Goal: Use online tool/utility: Utilize a website feature to perform a specific function

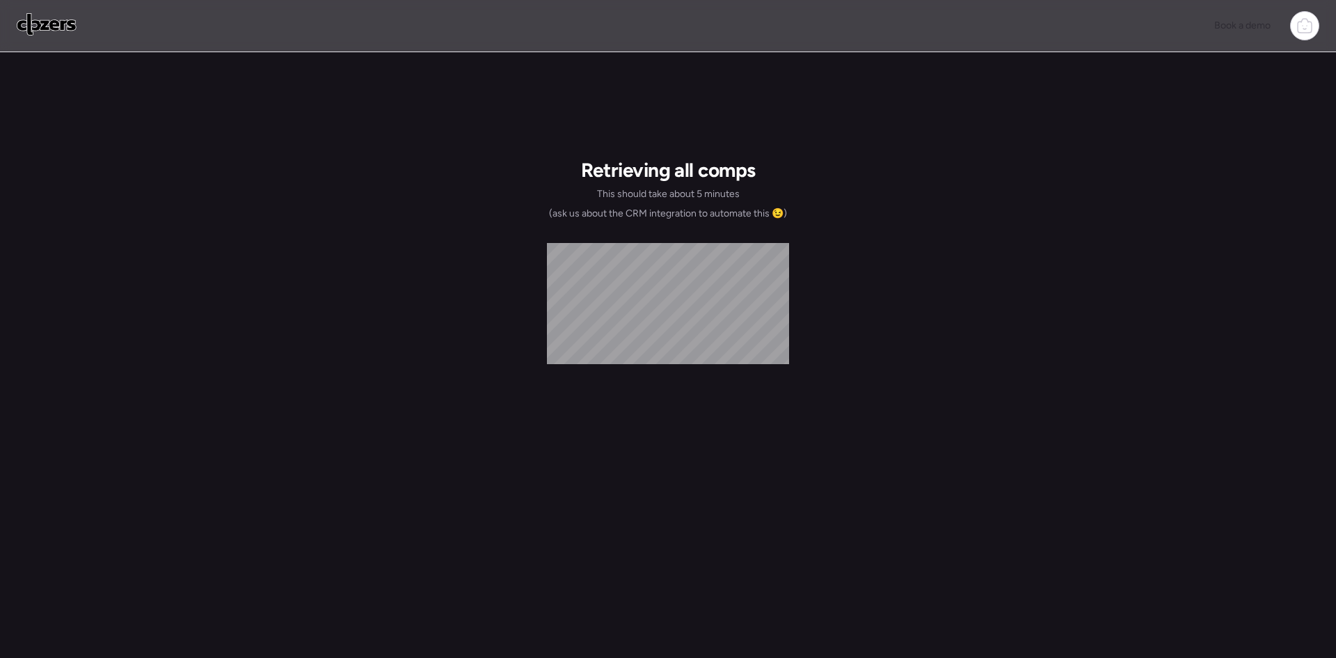
click at [66, 23] on img at bounding box center [47, 24] width 60 height 22
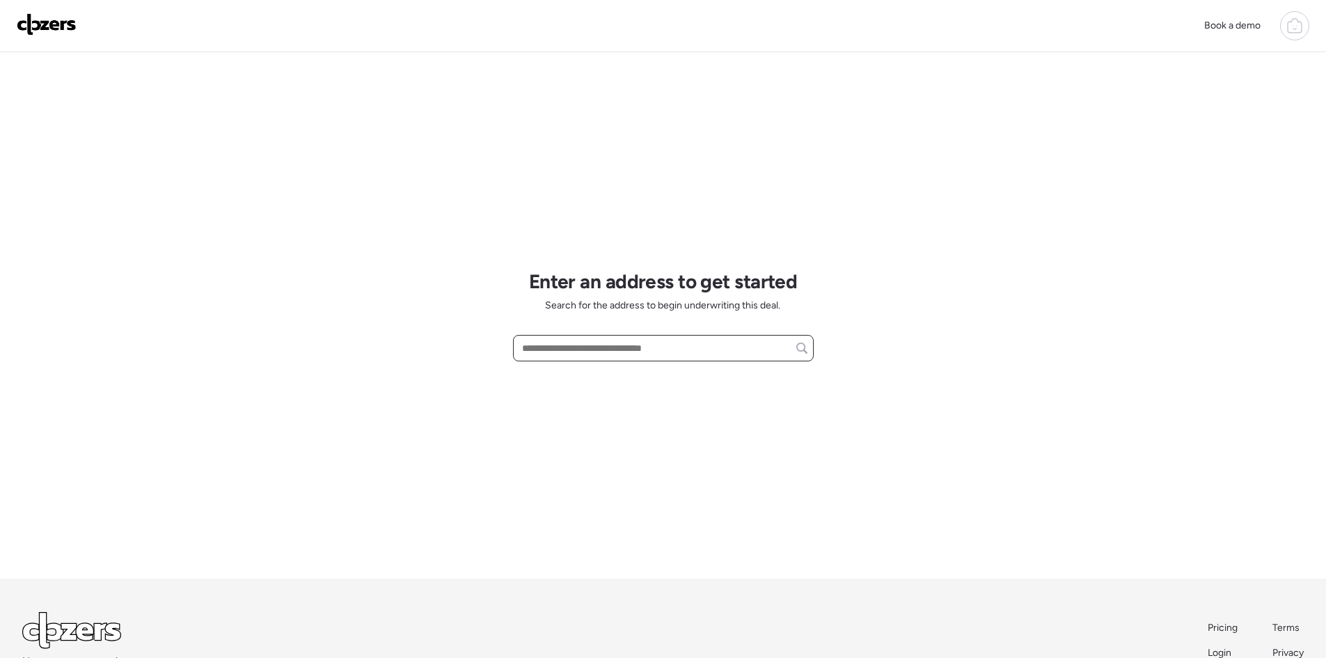
click at [559, 347] on input "text" at bounding box center [663, 347] width 288 height 19
paste input "**********"
click at [585, 376] on span "5116 Venetian Blvd NE, Saint Petersburg, FL, 33703" at bounding box center [563, 374] width 90 height 14
type input "**********"
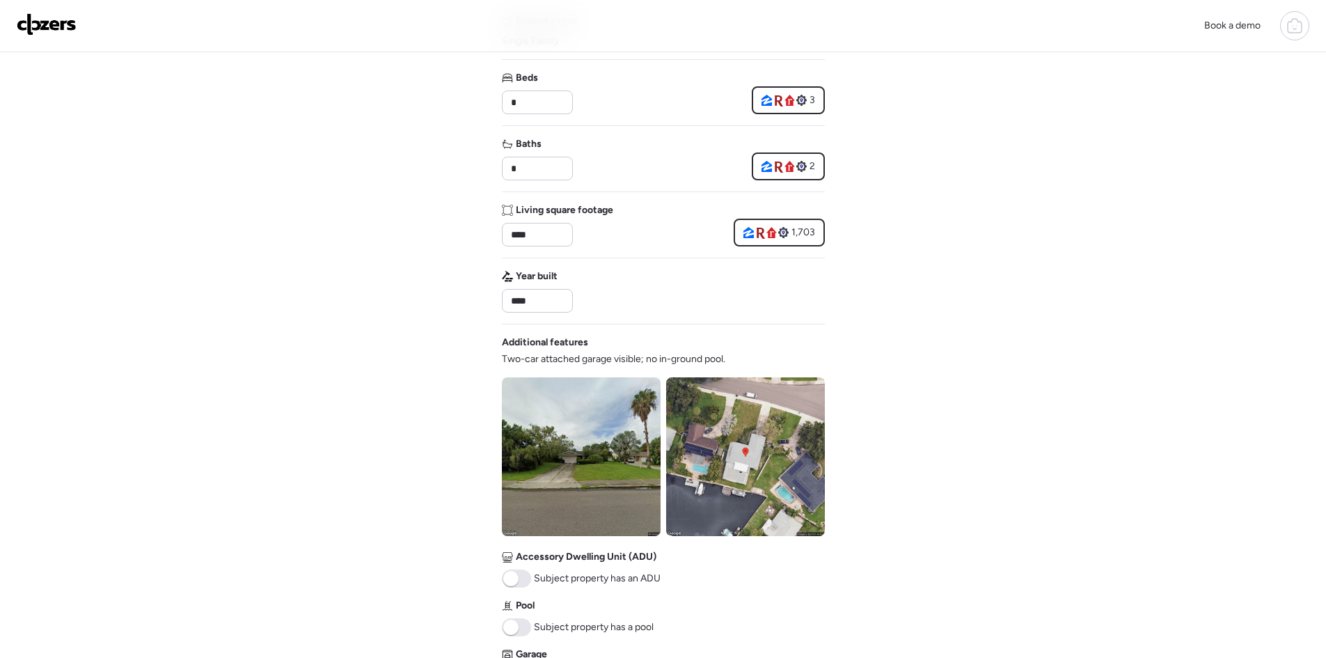
scroll to position [464, 0]
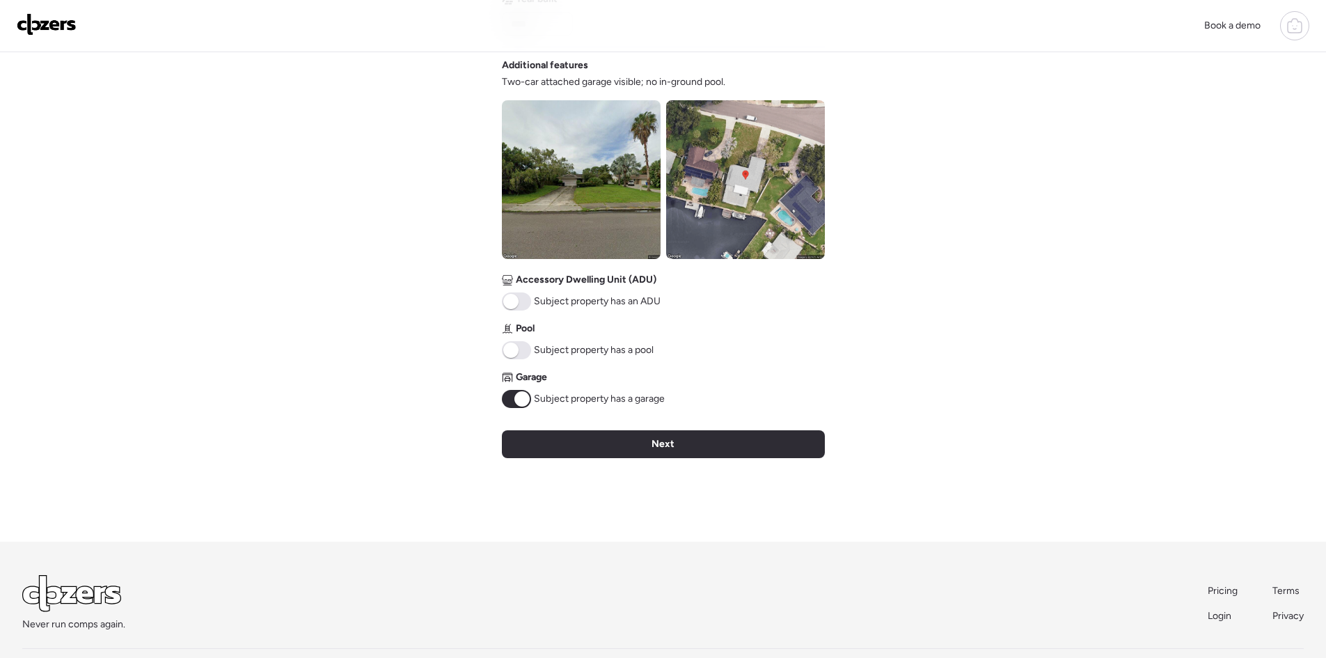
click at [515, 343] on span at bounding box center [510, 349] width 15 height 15
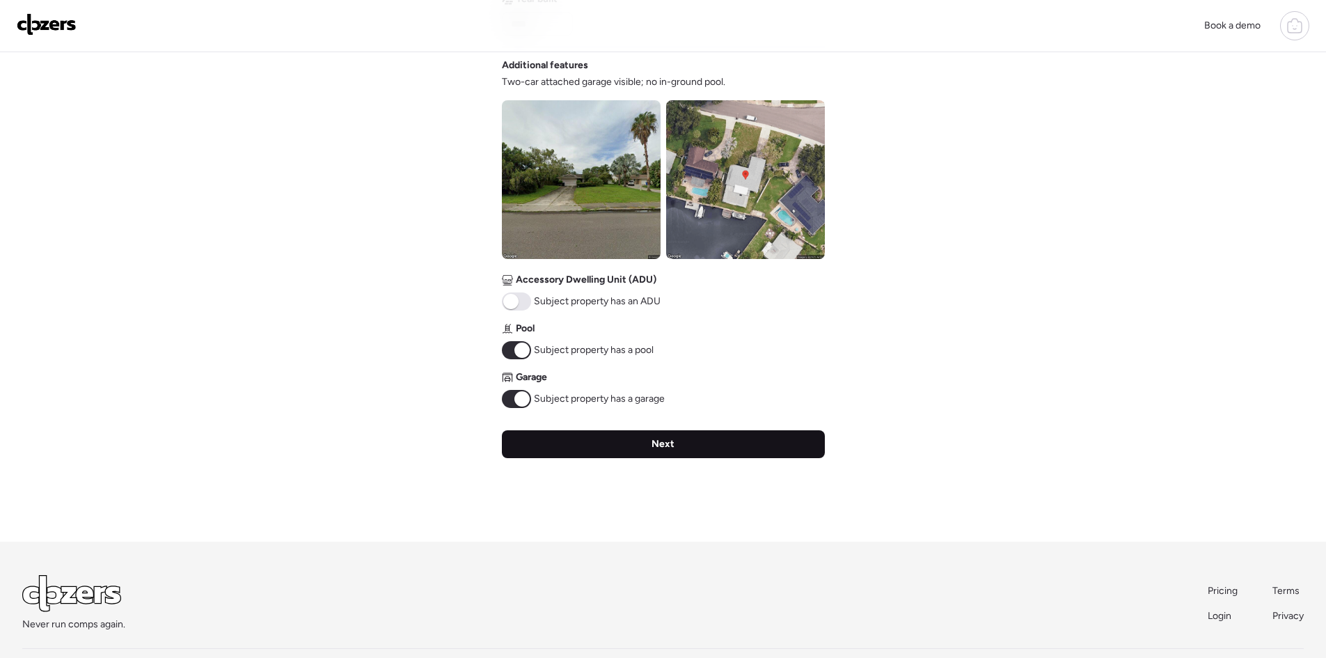
click at [655, 442] on span "Next" at bounding box center [662, 444] width 23 height 14
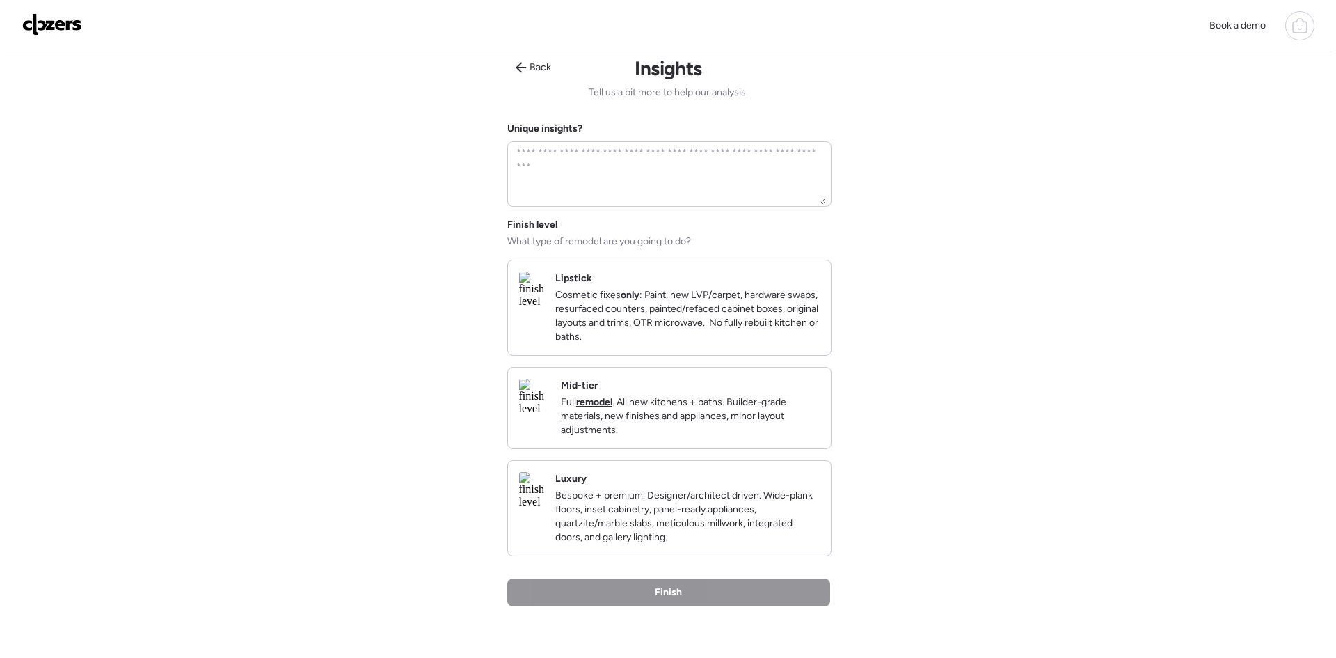
scroll to position [0, 0]
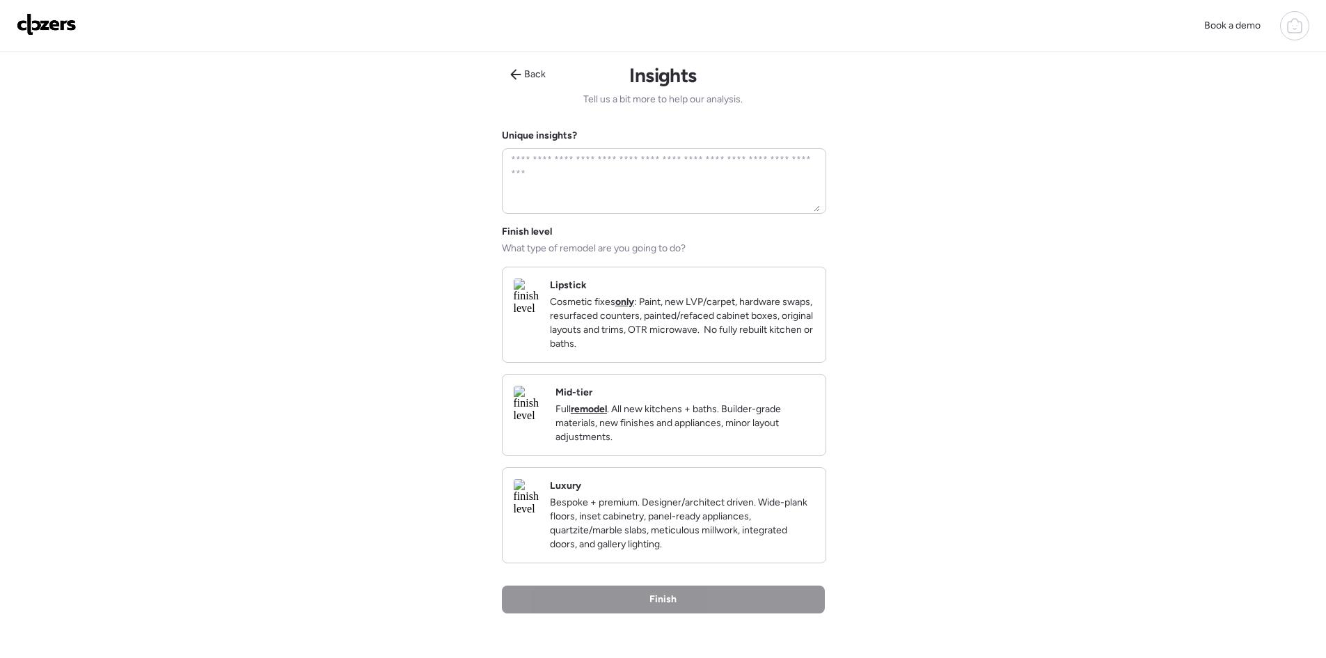
click at [733, 544] on p "Bespoke + premium. Designer/architect driven. Wide-plank floors, inset cabinetr…" at bounding box center [682, 523] width 264 height 56
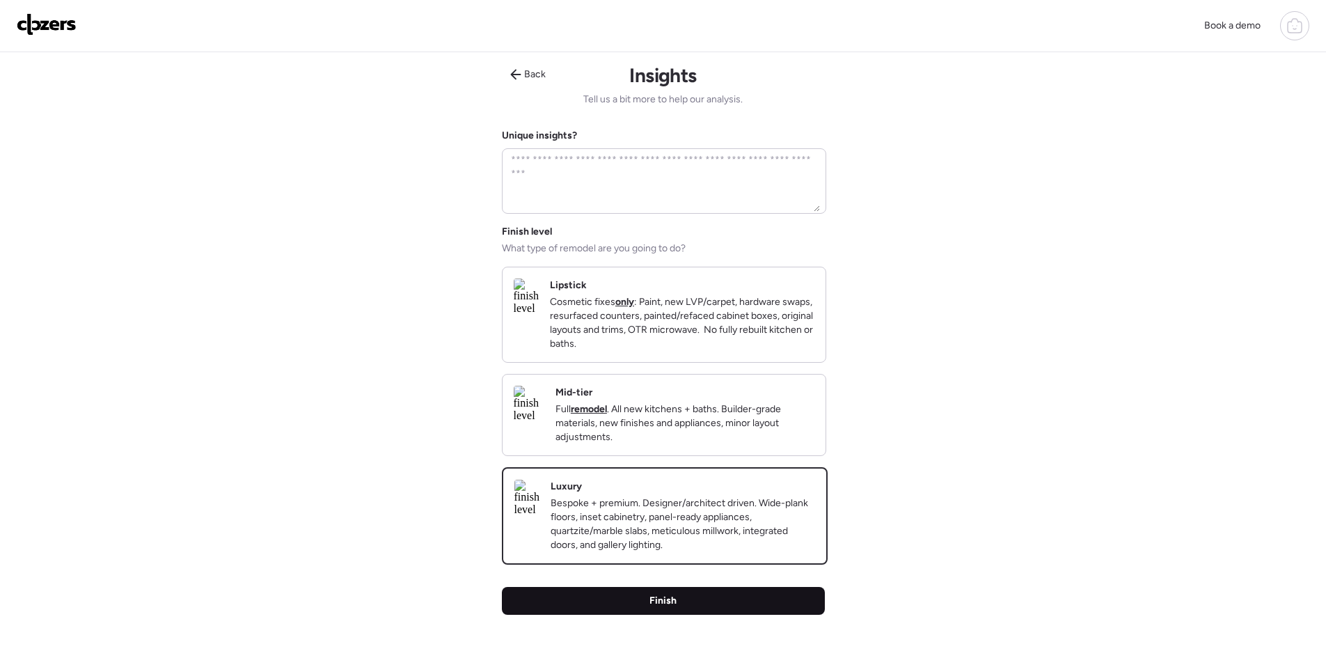
click at [736, 614] on div "Finish" at bounding box center [663, 601] width 323 height 28
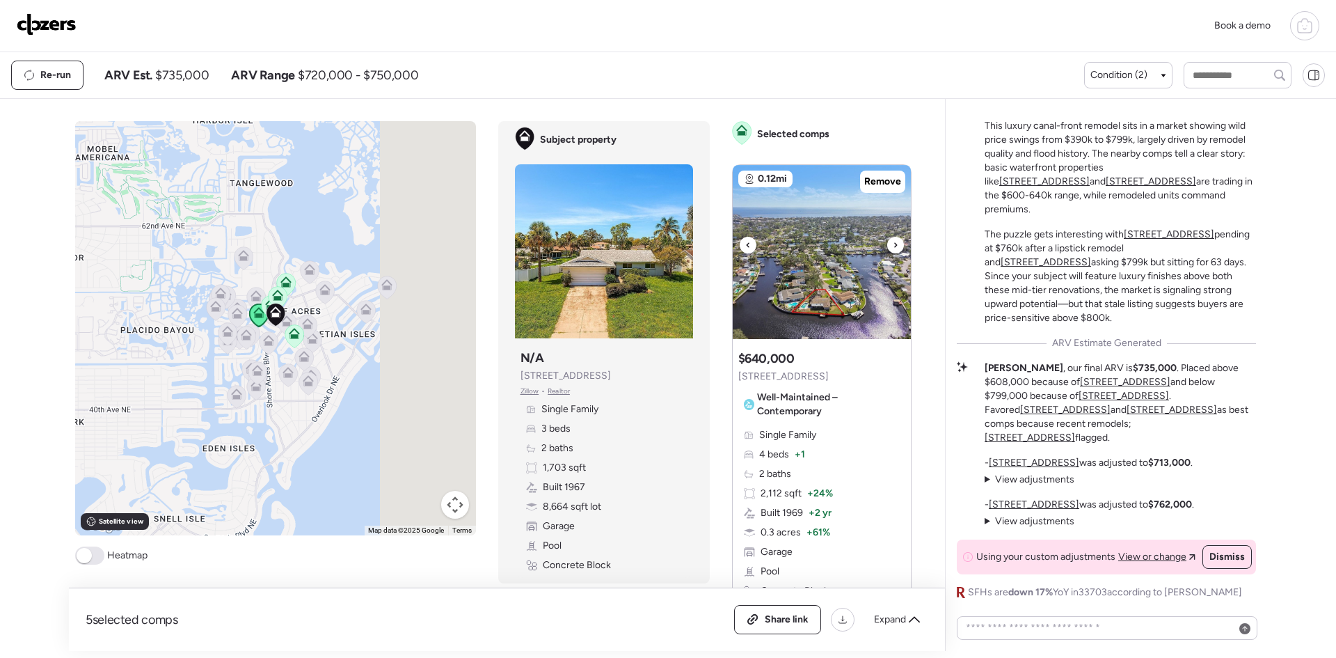
click at [893, 246] on icon at bounding box center [896, 245] width 6 height 17
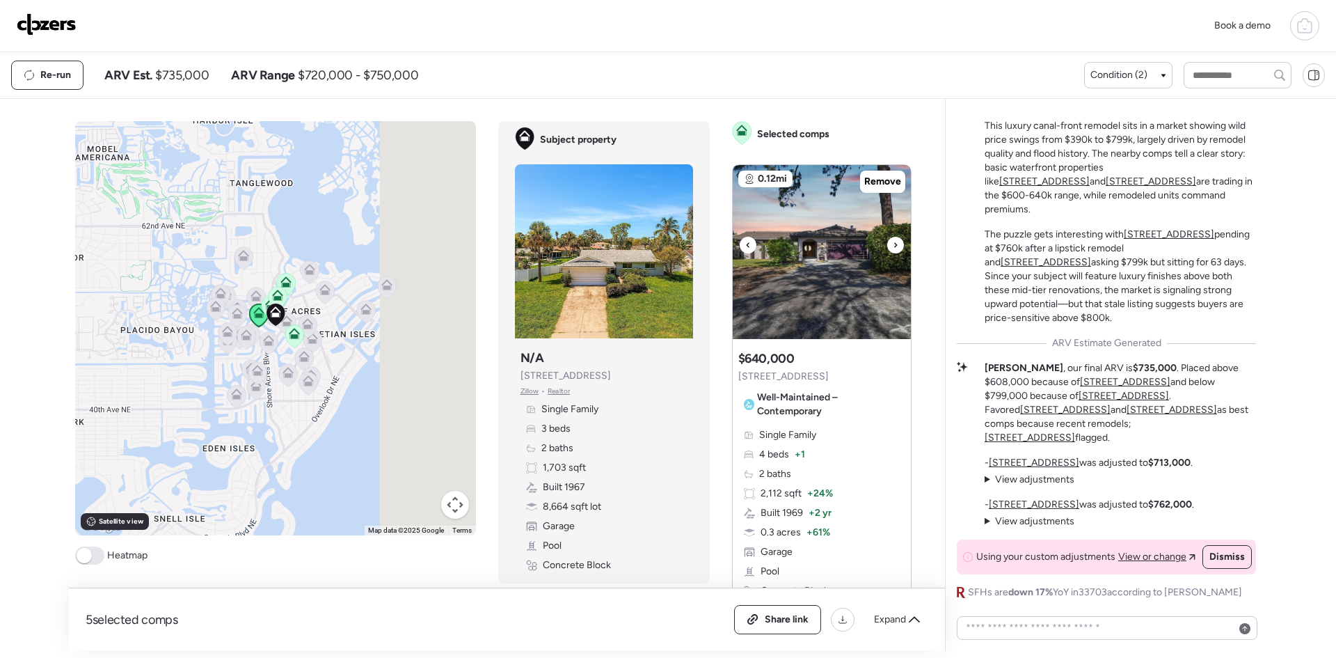
click at [893, 246] on icon at bounding box center [896, 245] width 6 height 17
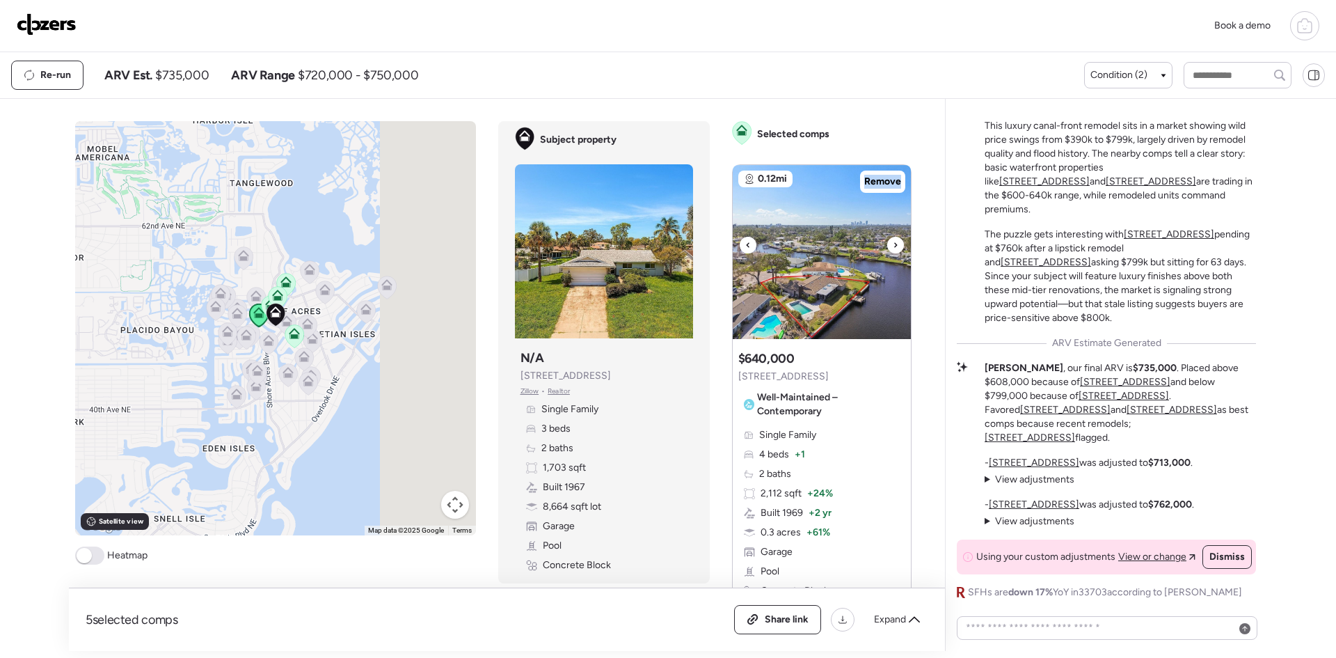
click at [893, 246] on icon at bounding box center [896, 245] width 6 height 17
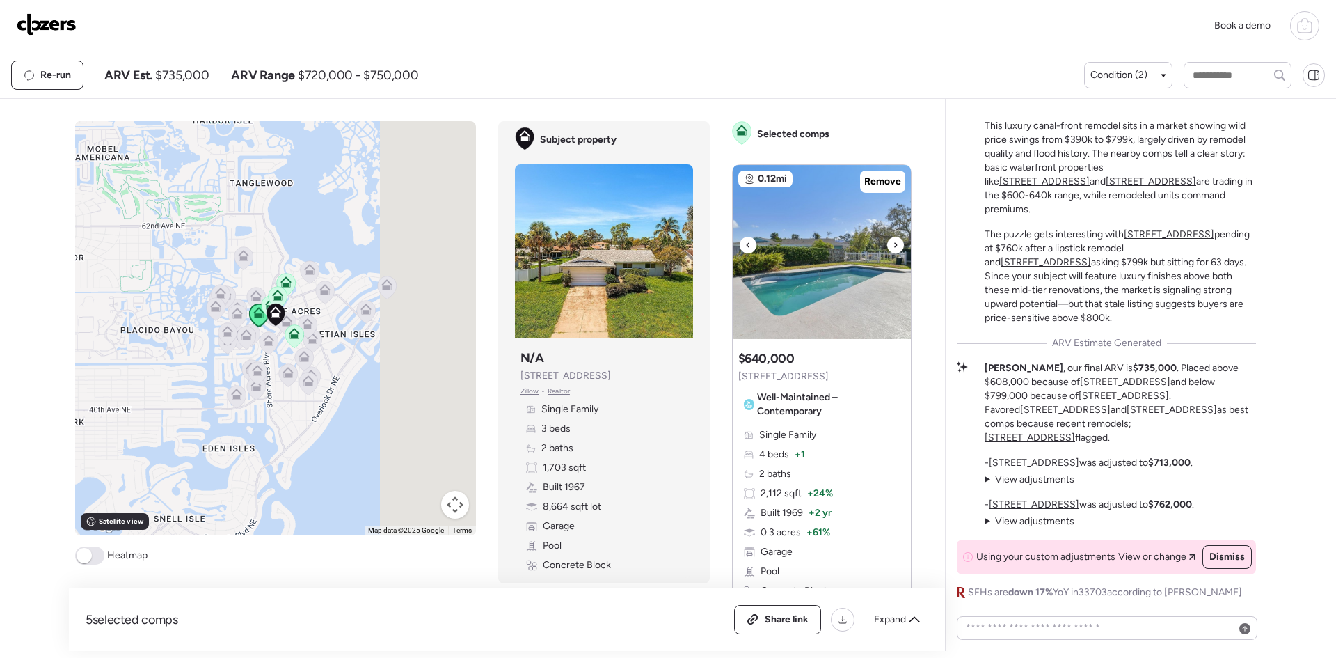
click at [893, 246] on icon at bounding box center [896, 245] width 6 height 17
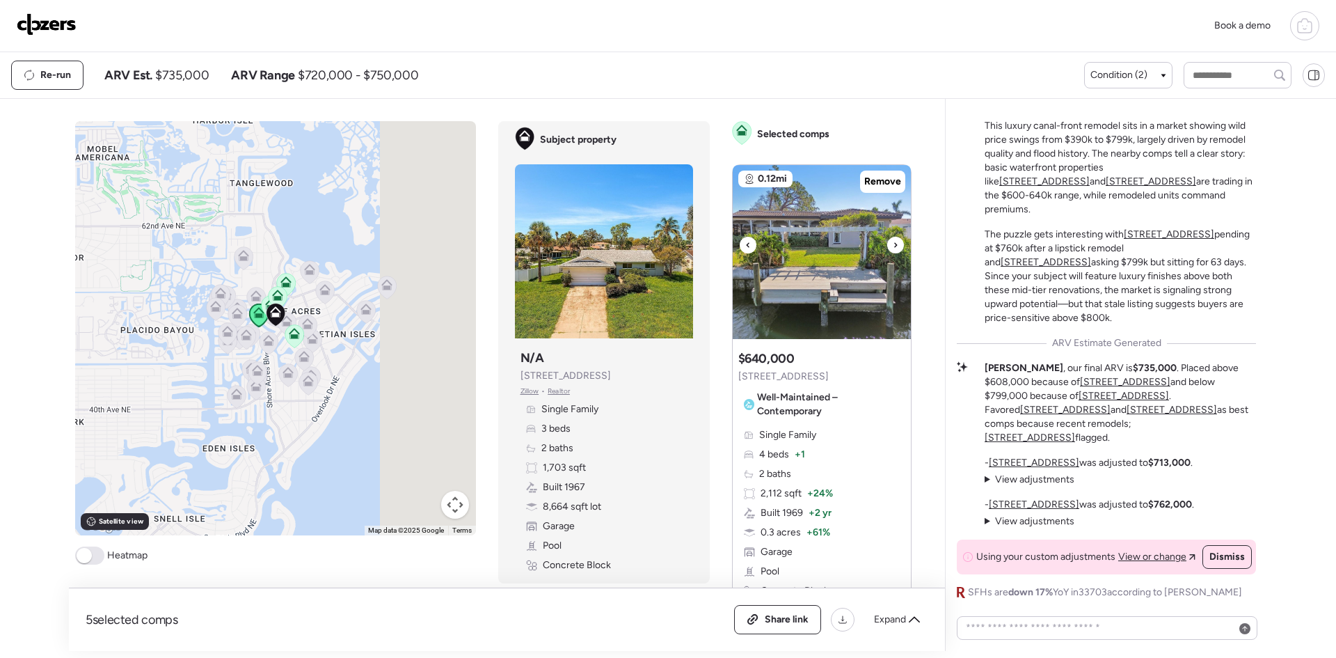
click at [893, 246] on icon at bounding box center [896, 245] width 6 height 17
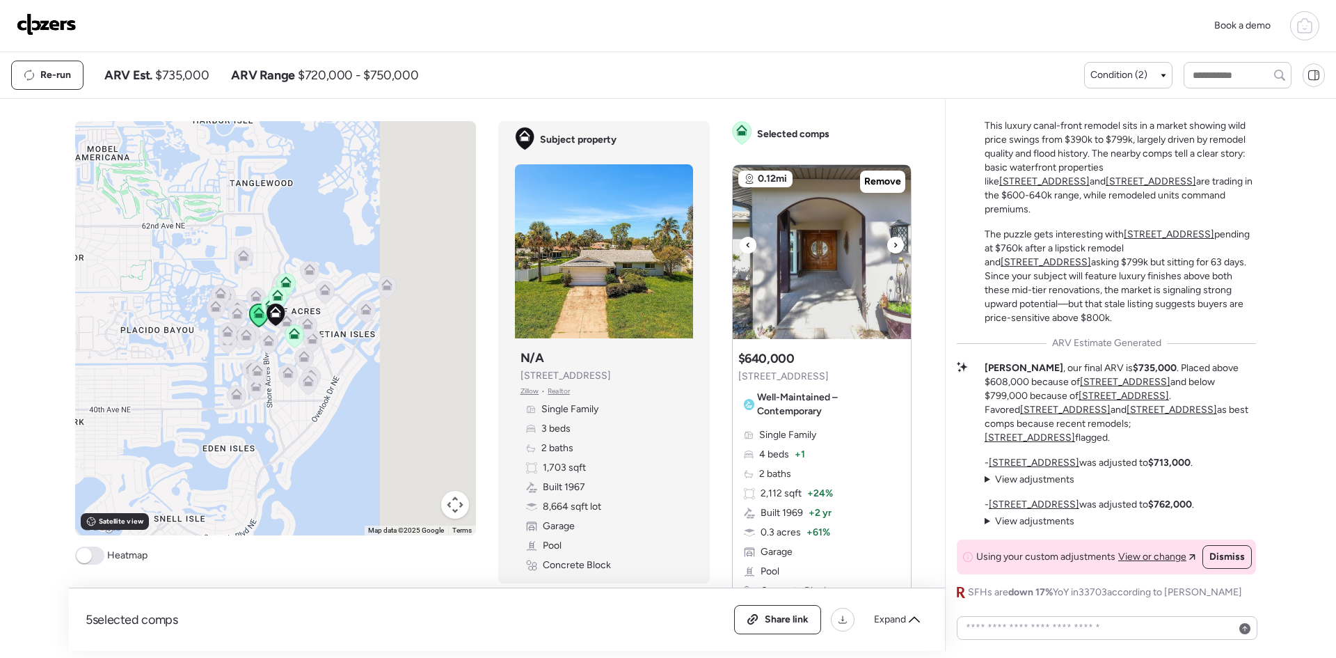
click at [893, 246] on icon at bounding box center [896, 245] width 6 height 17
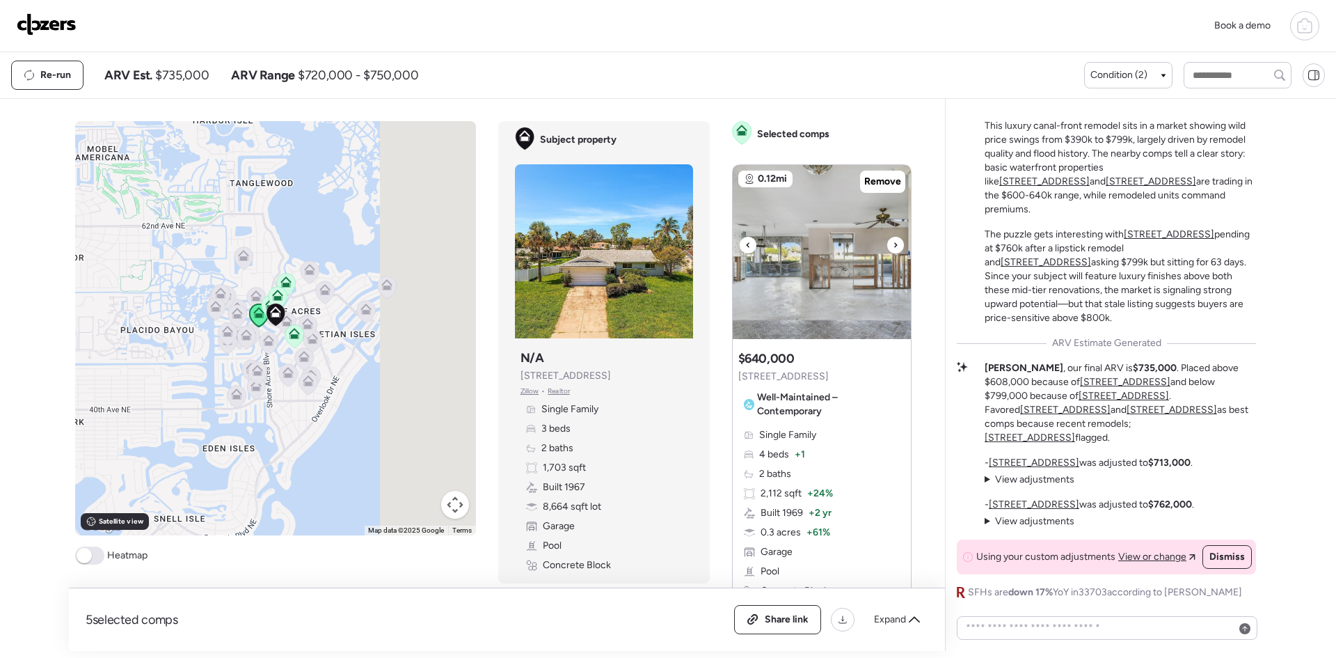
click at [893, 246] on icon at bounding box center [896, 245] width 6 height 17
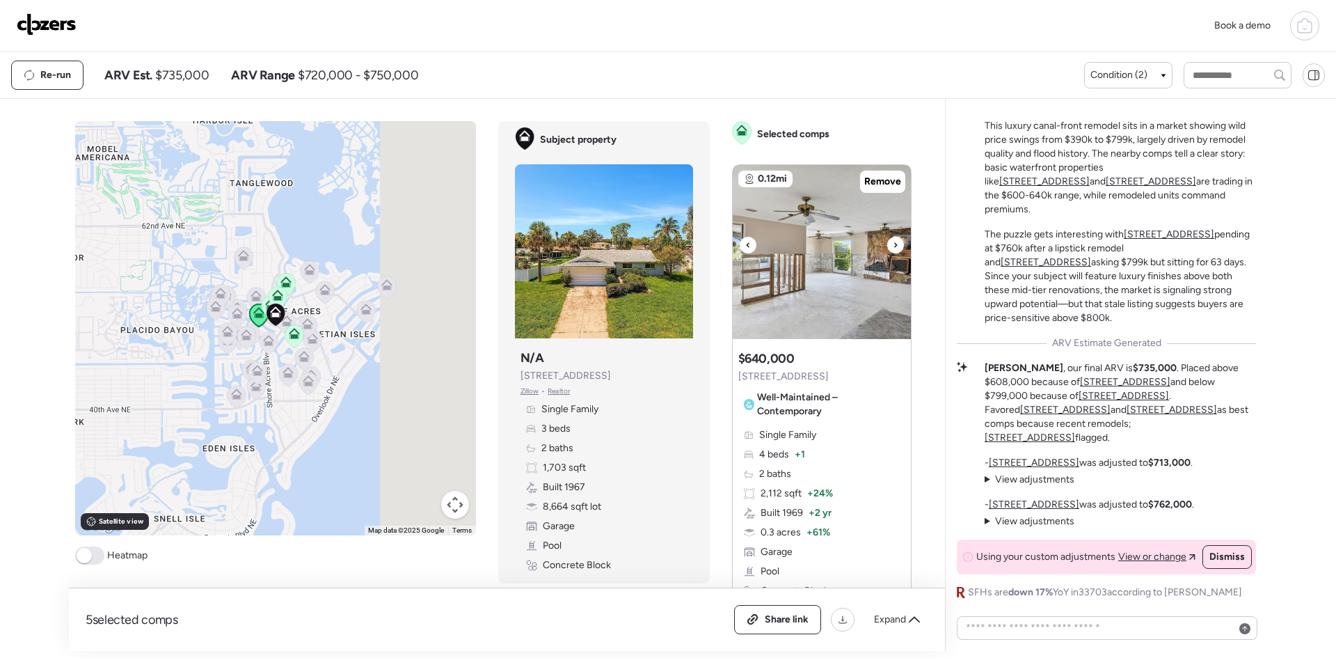
click at [893, 246] on icon at bounding box center [896, 245] width 6 height 17
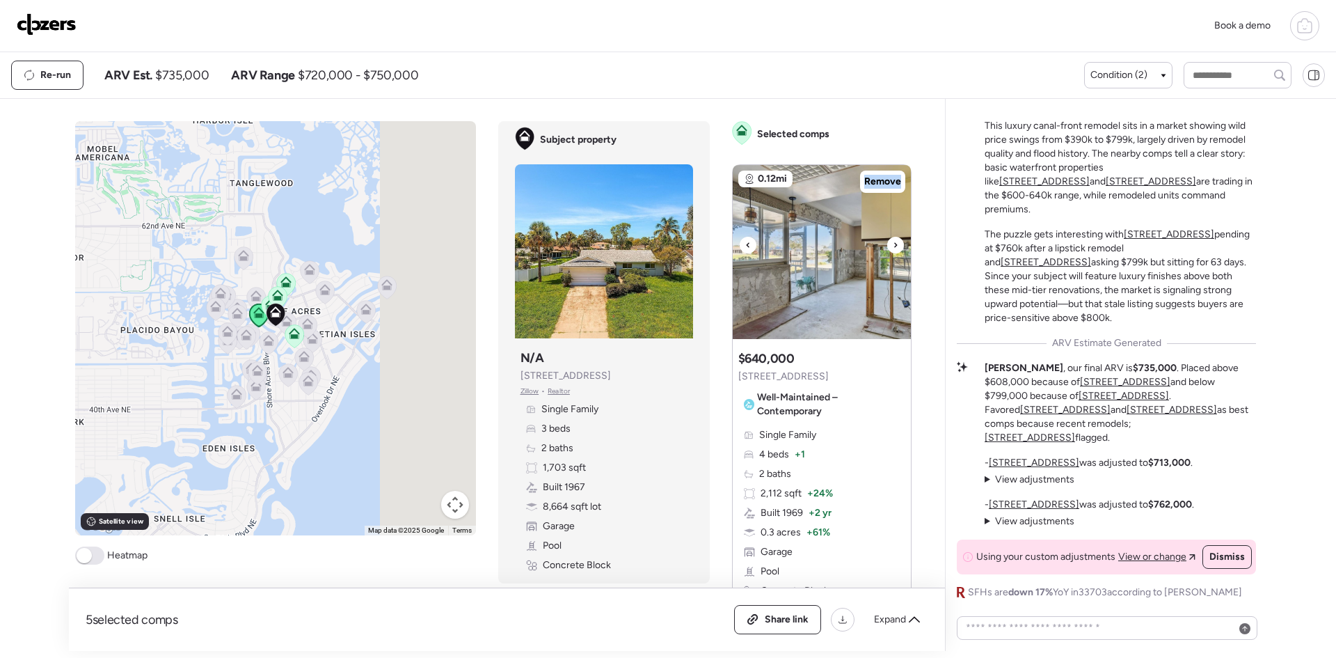
click at [893, 246] on icon at bounding box center [896, 245] width 6 height 17
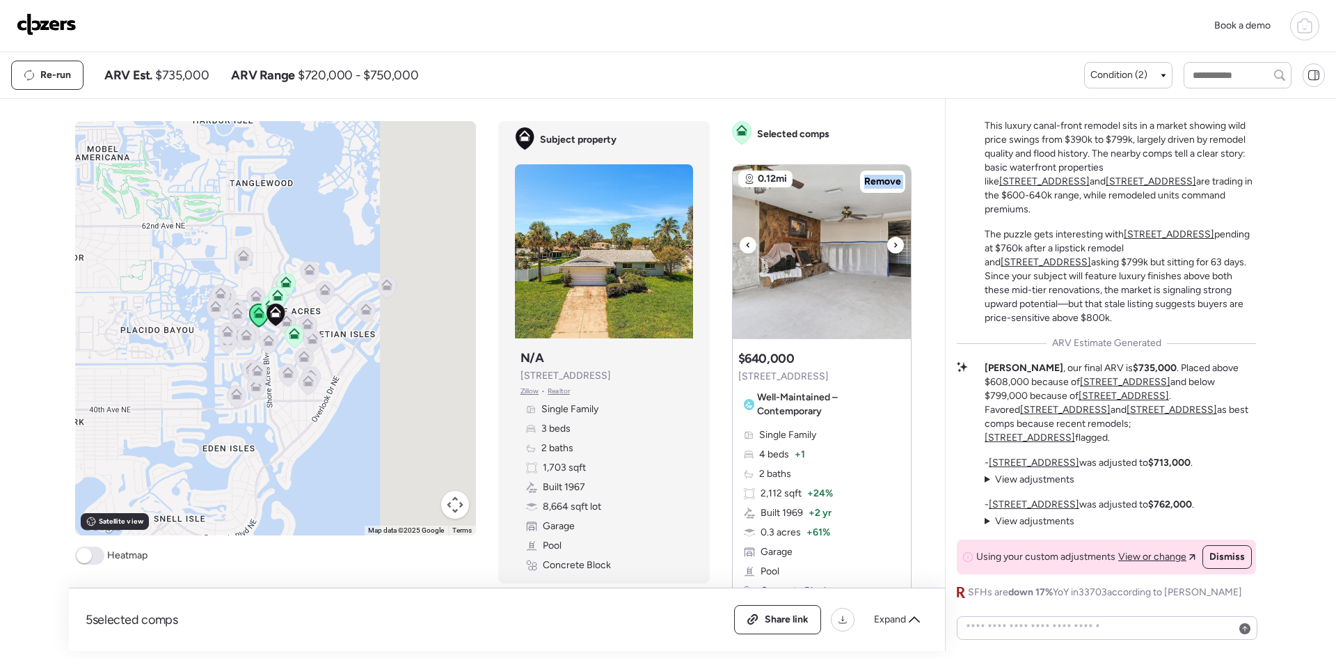
click at [893, 246] on icon at bounding box center [896, 245] width 6 height 17
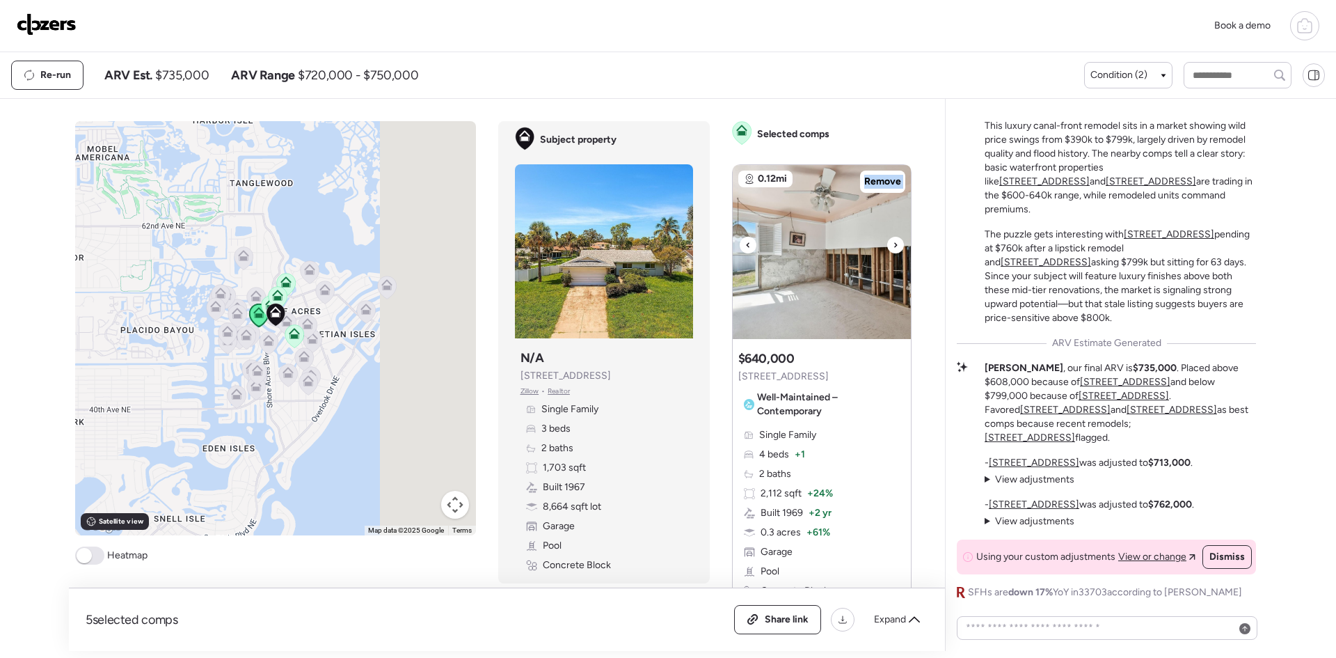
click at [893, 246] on icon at bounding box center [896, 245] width 6 height 17
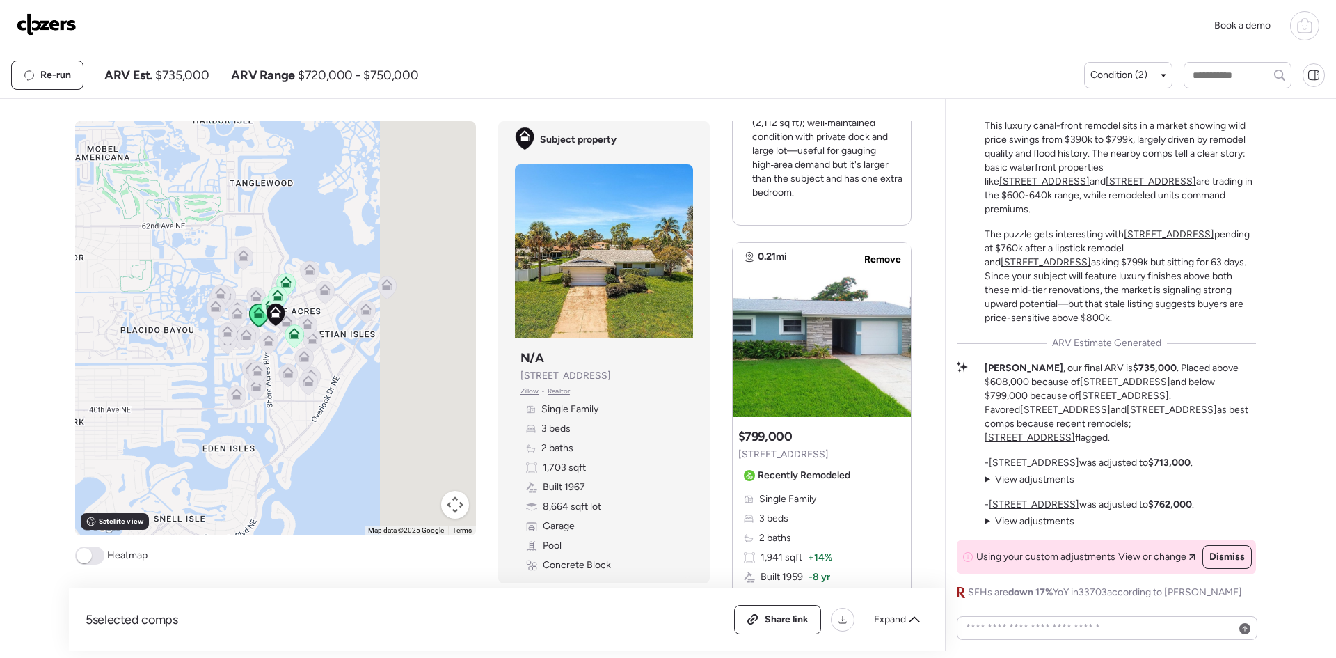
scroll to position [649, 0]
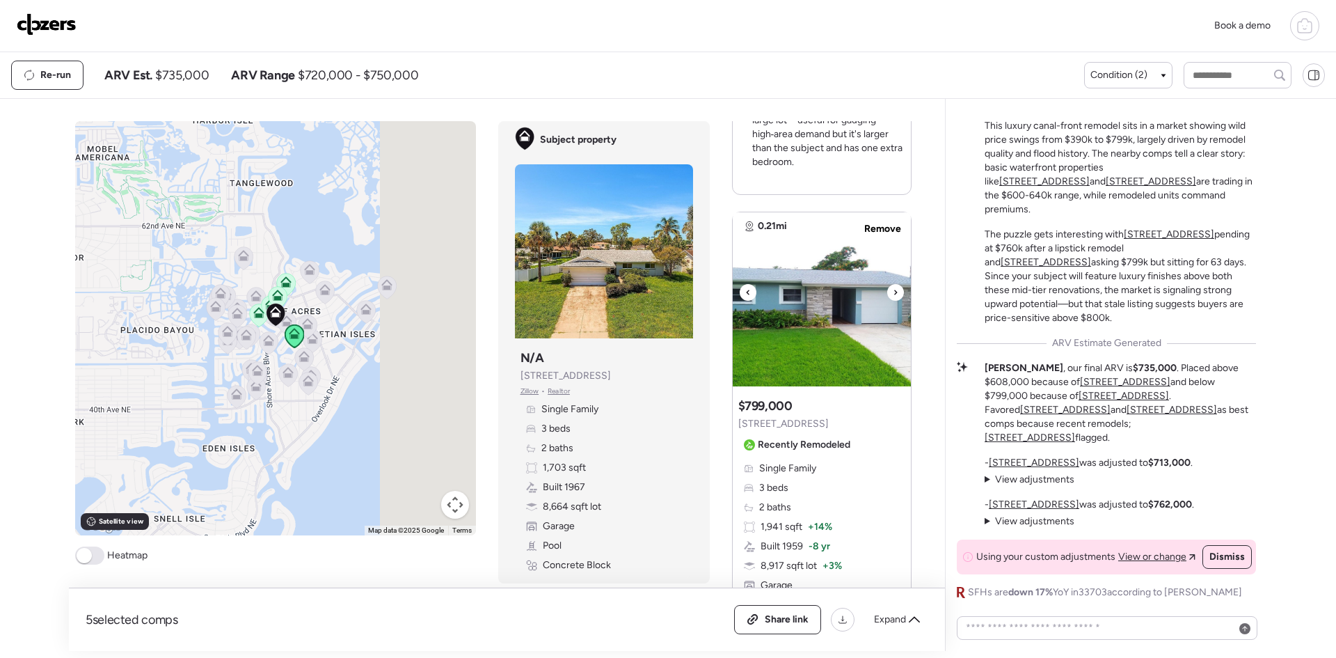
click at [893, 284] on icon at bounding box center [896, 292] width 6 height 17
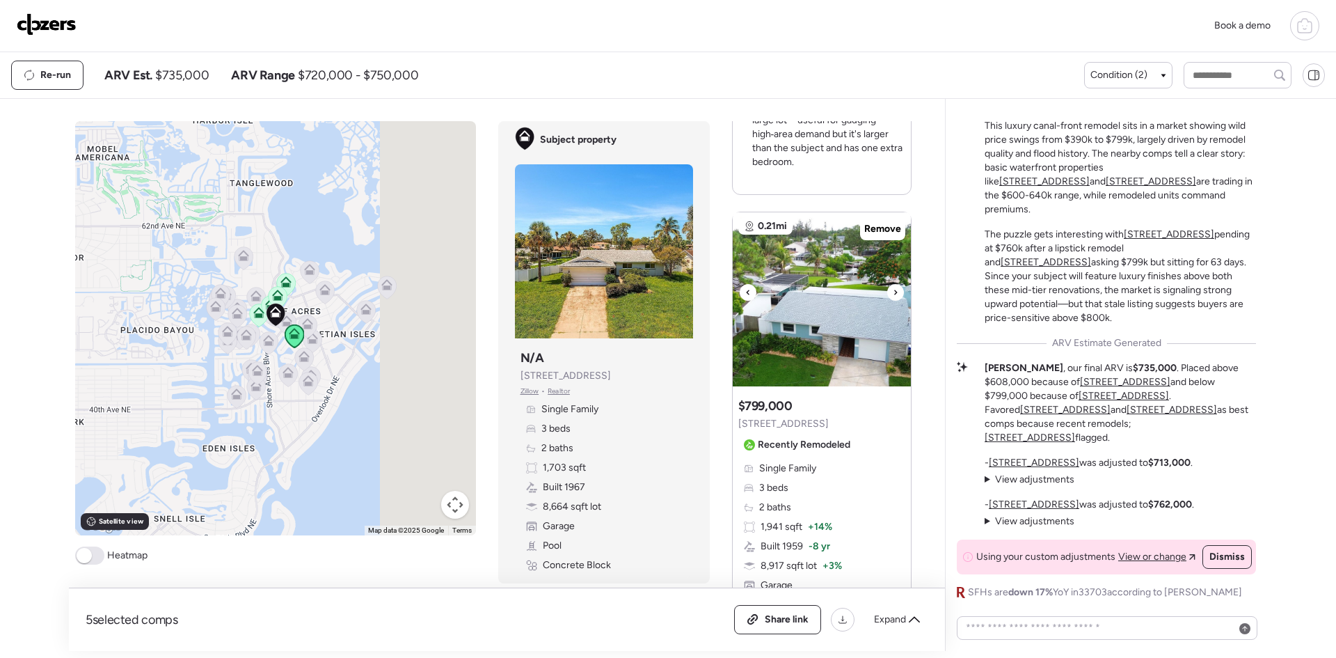
click at [893, 284] on icon at bounding box center [896, 292] width 6 height 17
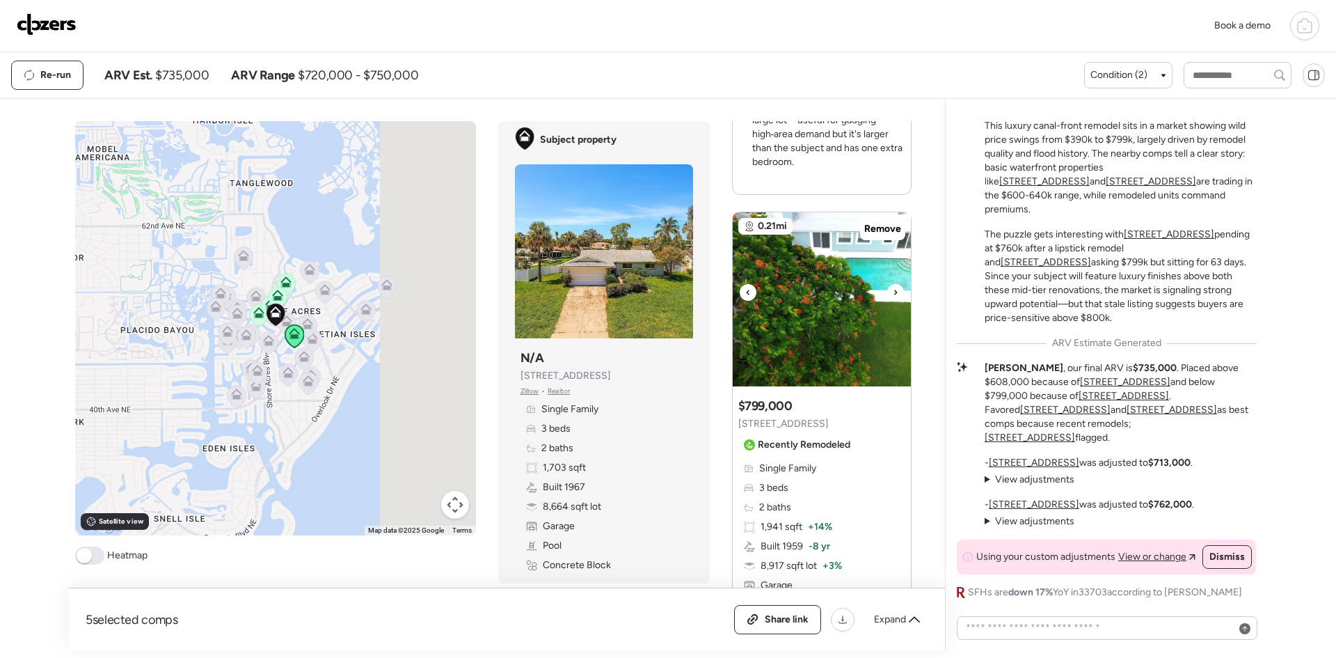
click at [893, 284] on icon at bounding box center [896, 292] width 6 height 17
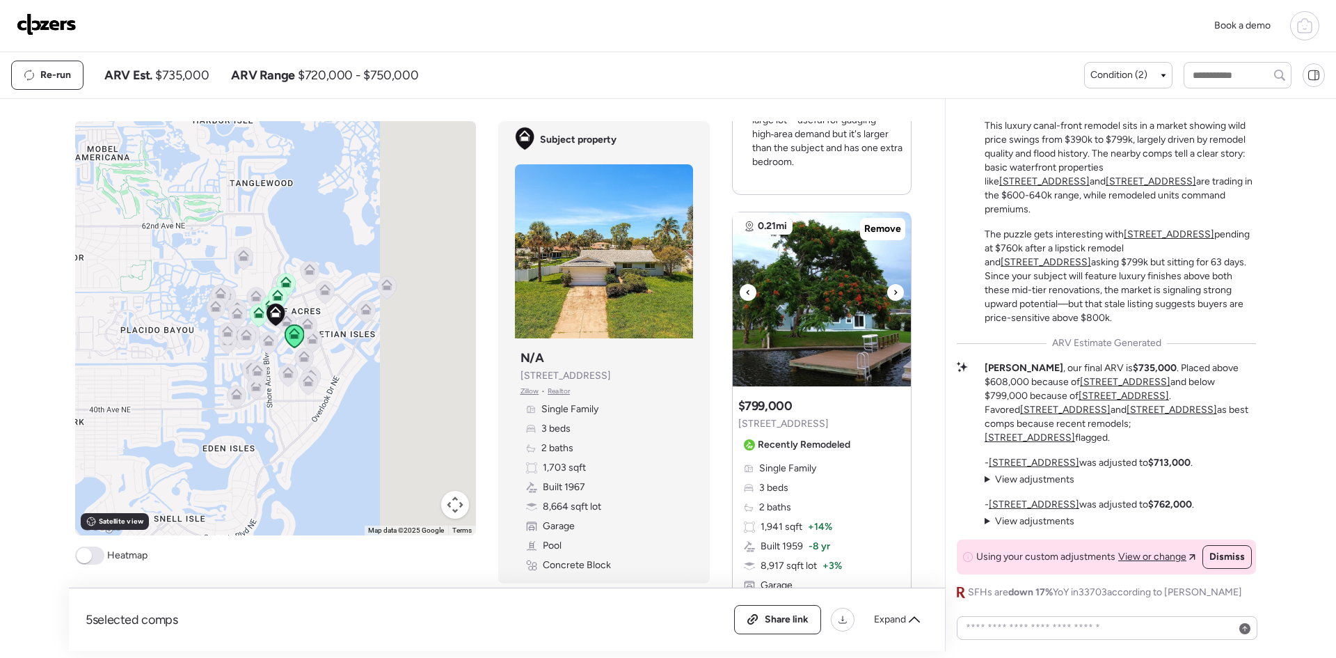
click at [893, 284] on icon at bounding box center [896, 292] width 6 height 17
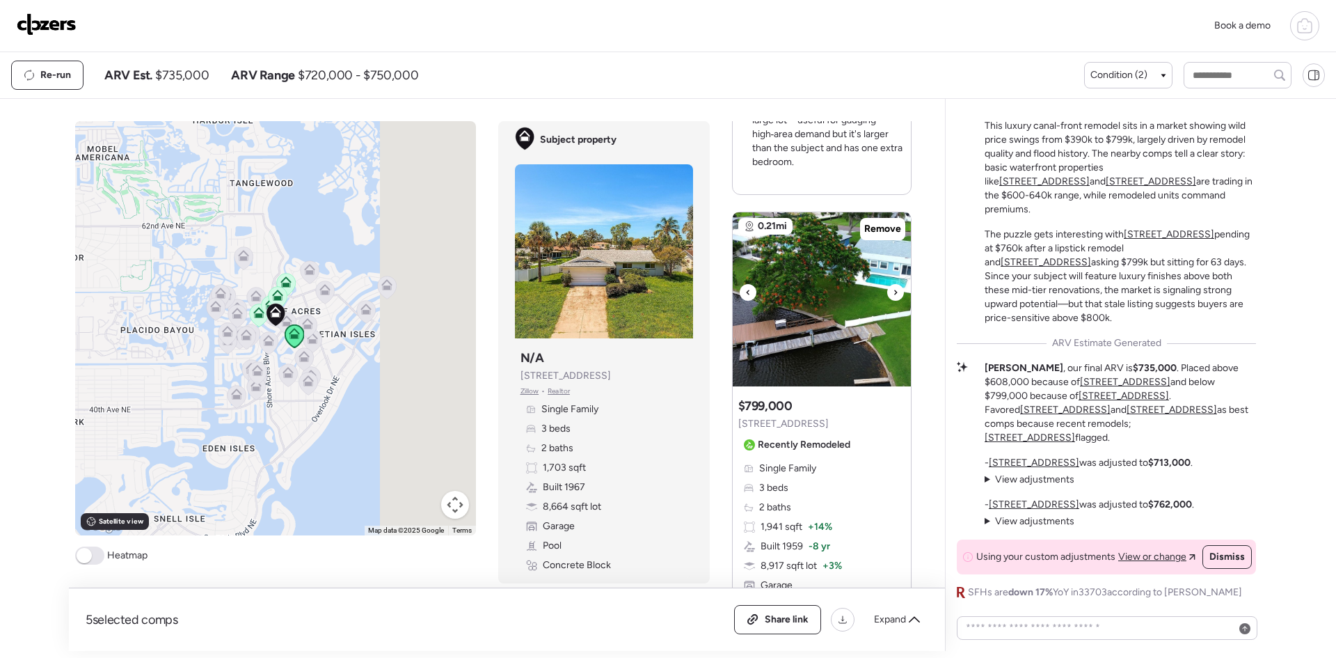
click at [893, 284] on icon at bounding box center [896, 292] width 6 height 17
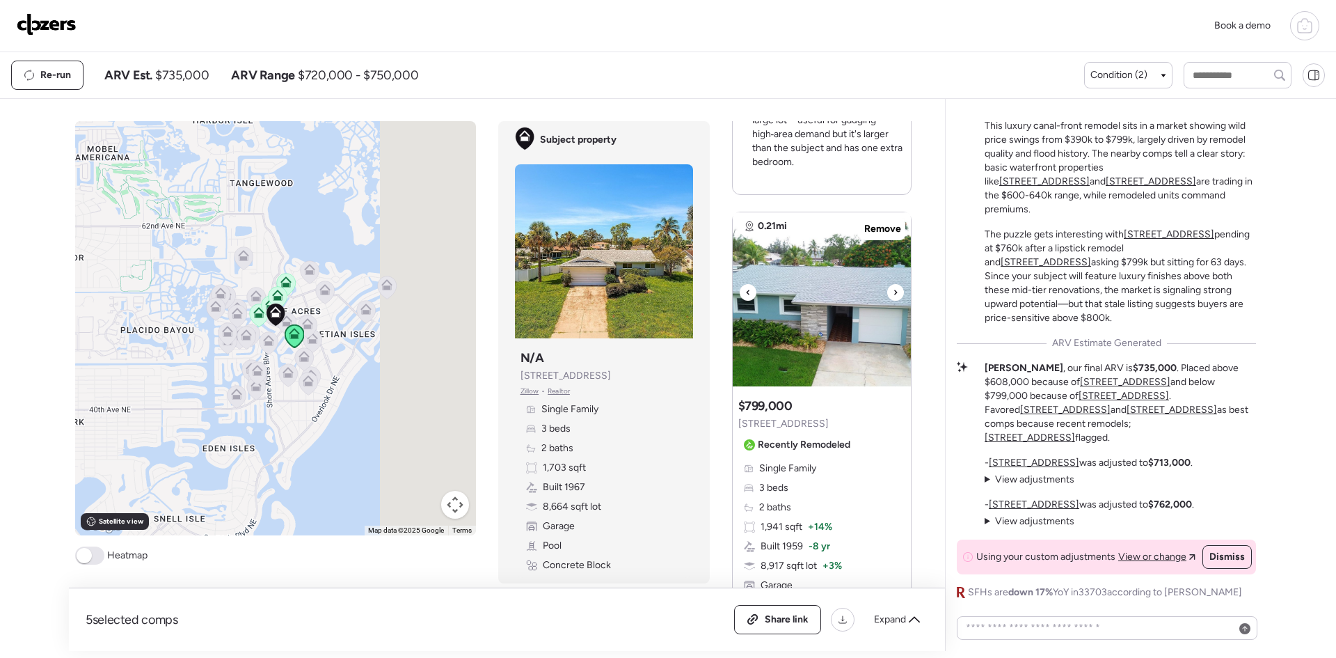
click at [893, 284] on icon at bounding box center [896, 292] width 6 height 17
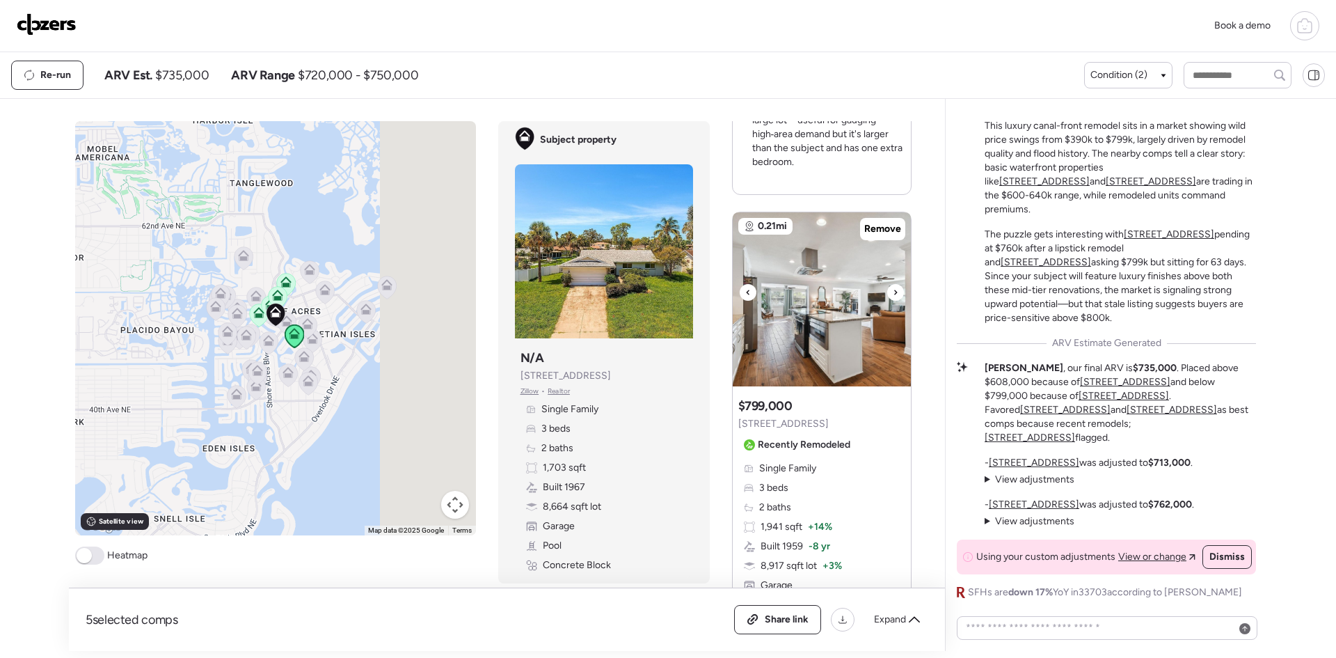
click at [893, 284] on icon at bounding box center [896, 292] width 6 height 17
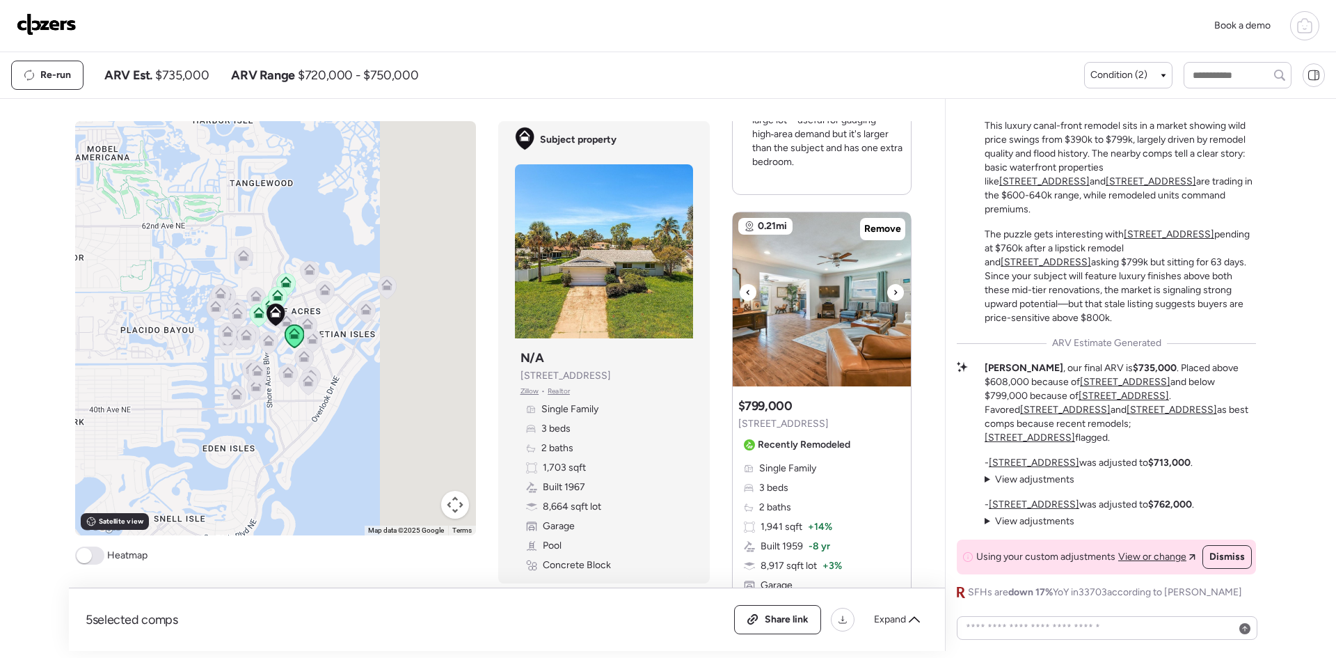
click at [893, 284] on icon at bounding box center [896, 292] width 6 height 17
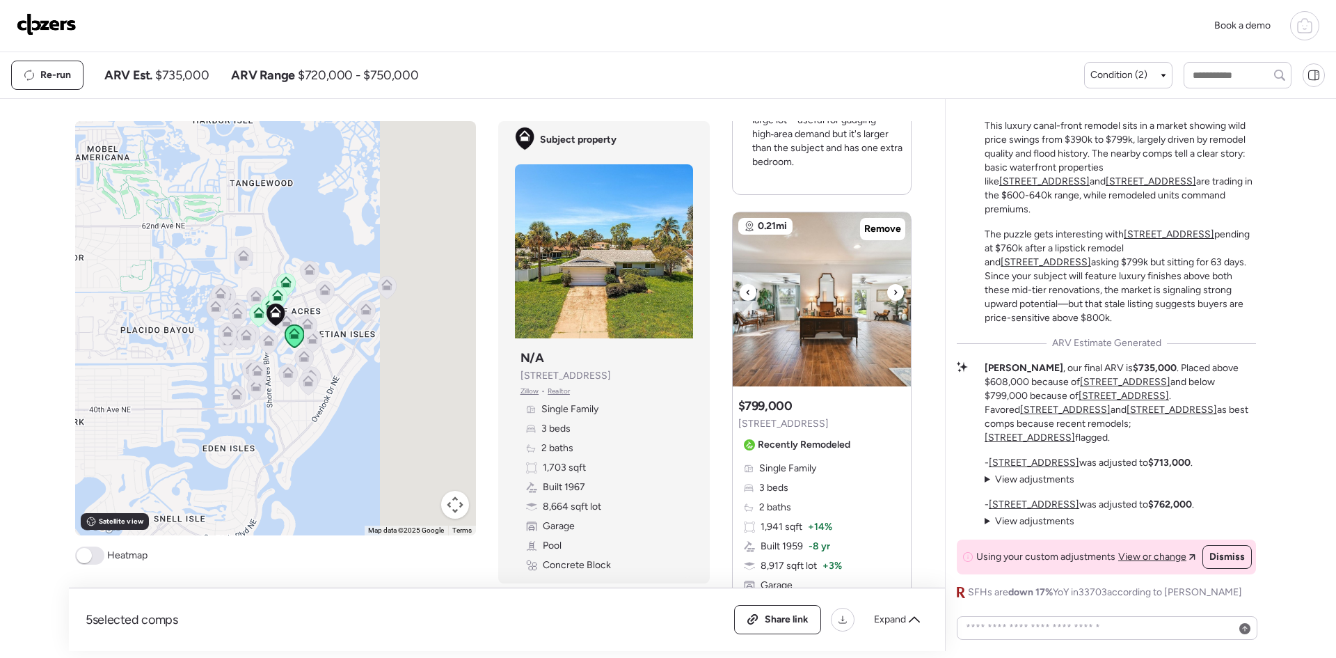
click at [893, 284] on icon at bounding box center [896, 292] width 6 height 17
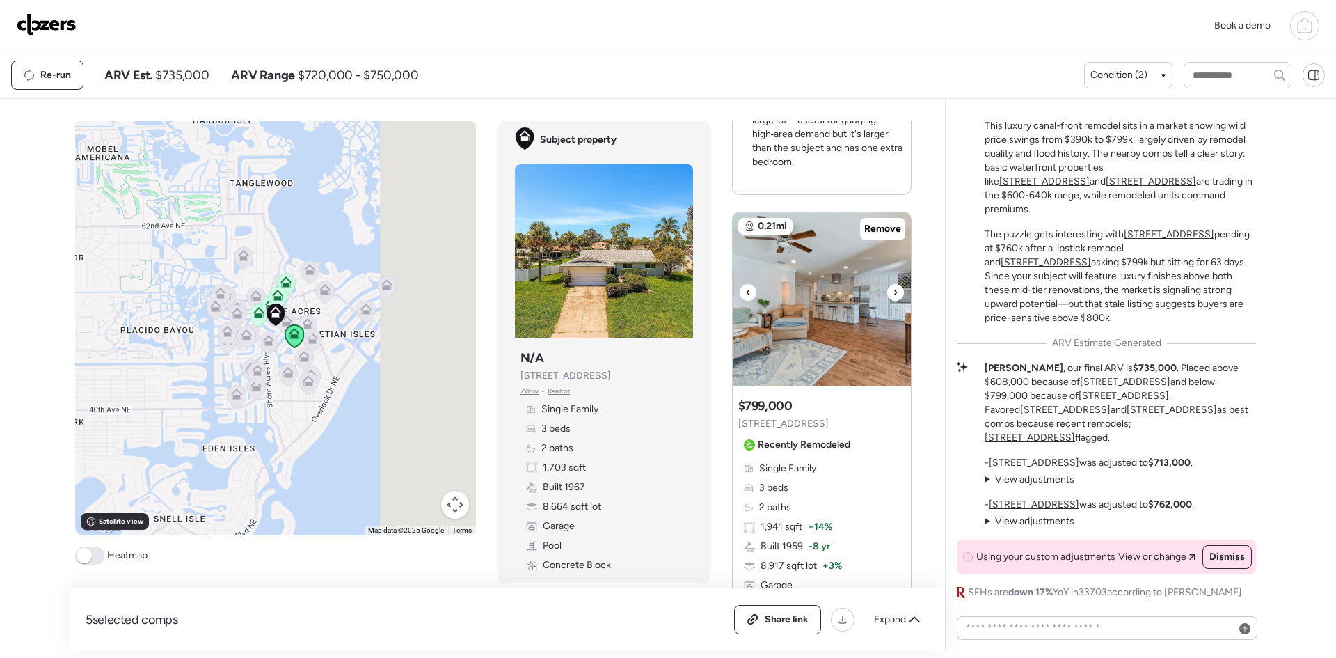
click at [893, 284] on icon at bounding box center [896, 292] width 6 height 17
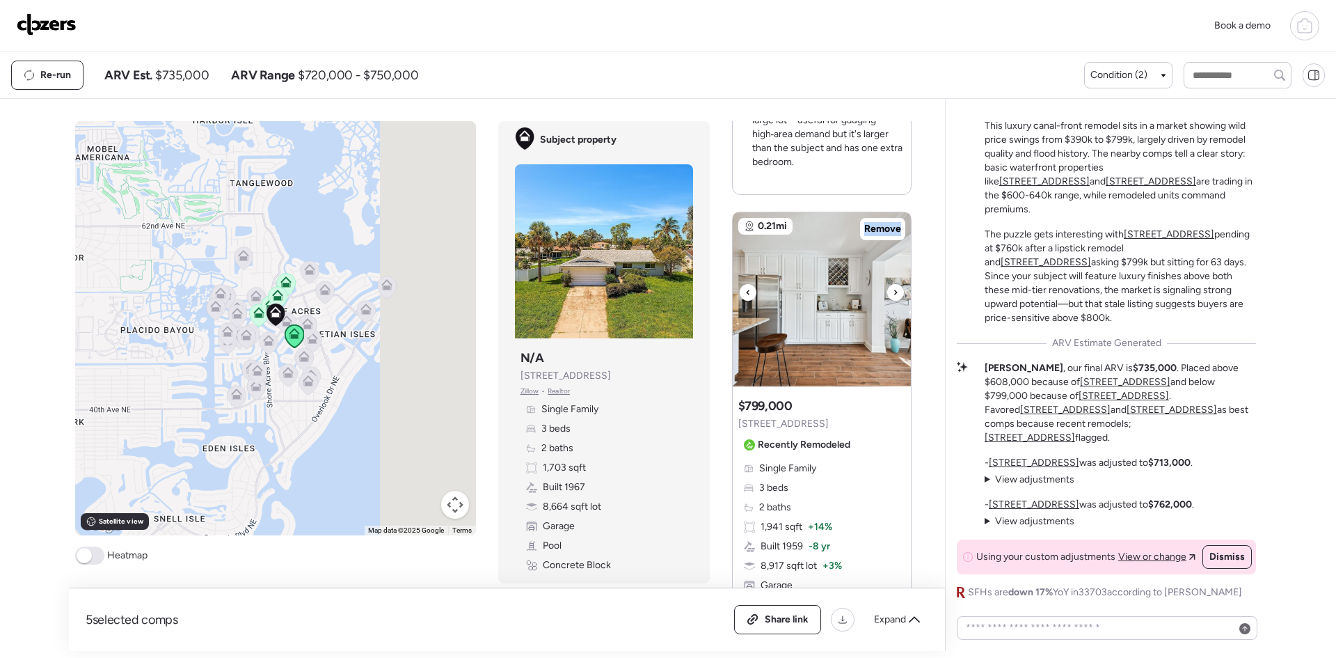
click at [893, 284] on icon at bounding box center [896, 292] width 6 height 17
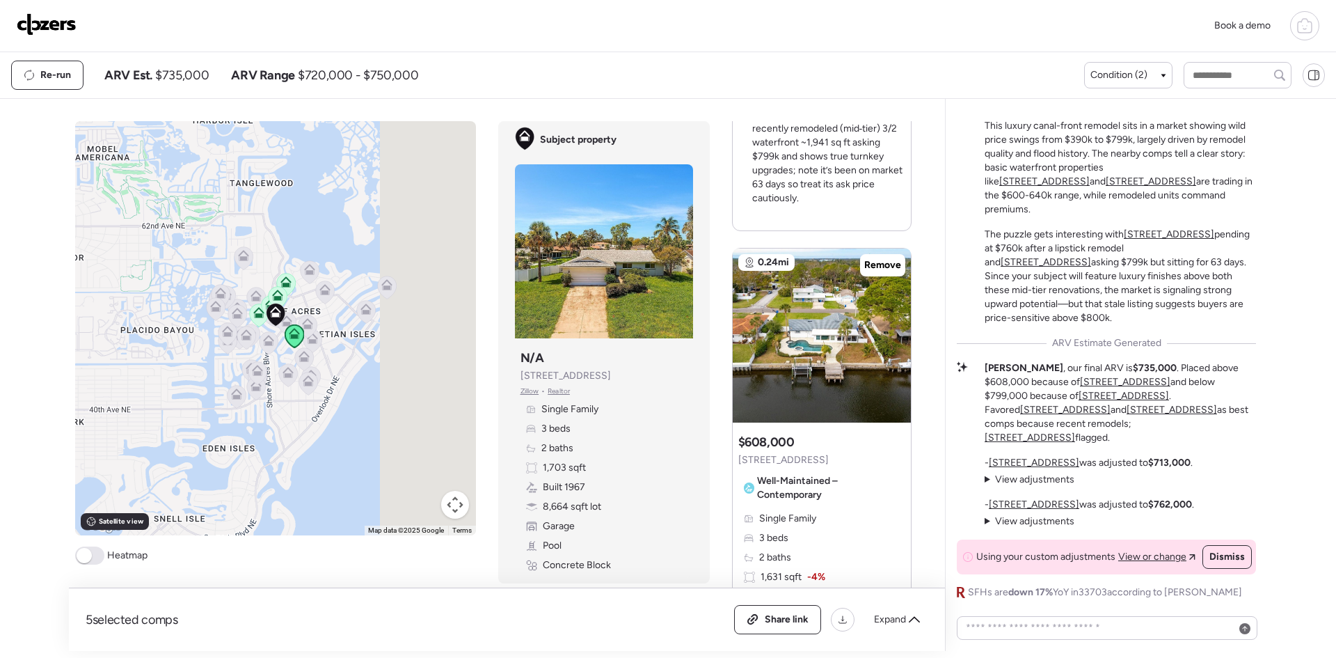
scroll to position [1299, 0]
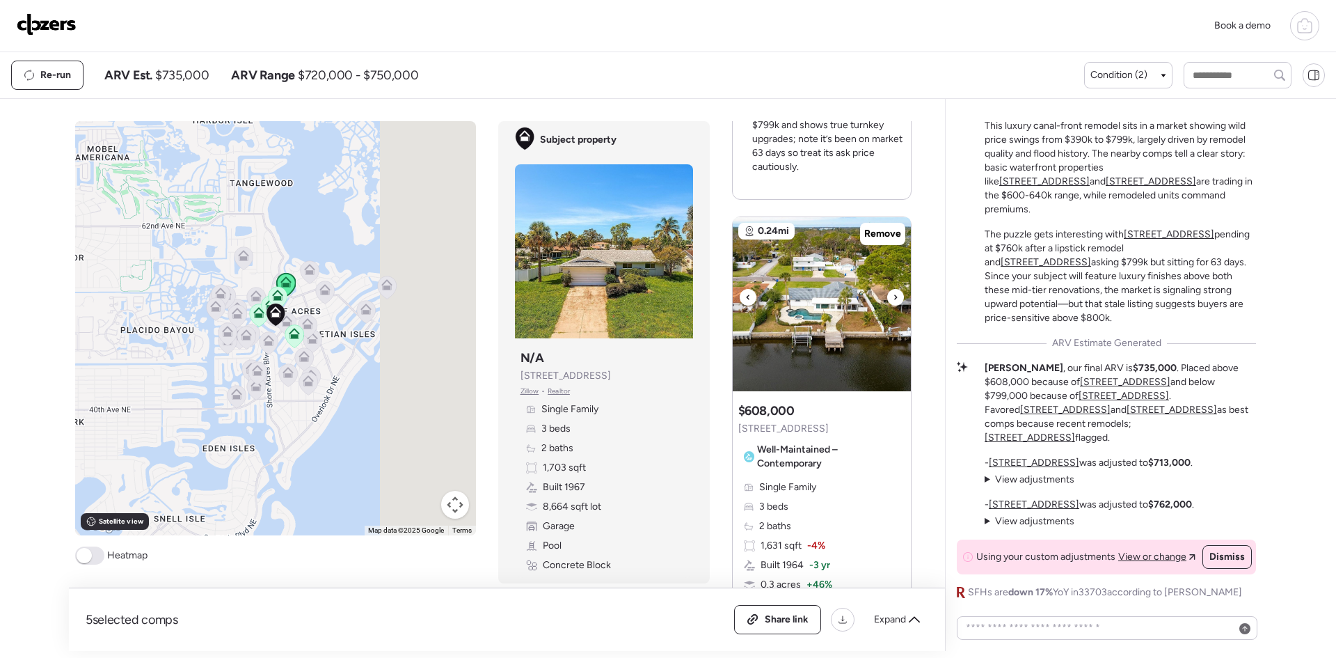
click at [887, 289] on div at bounding box center [895, 297] width 17 height 17
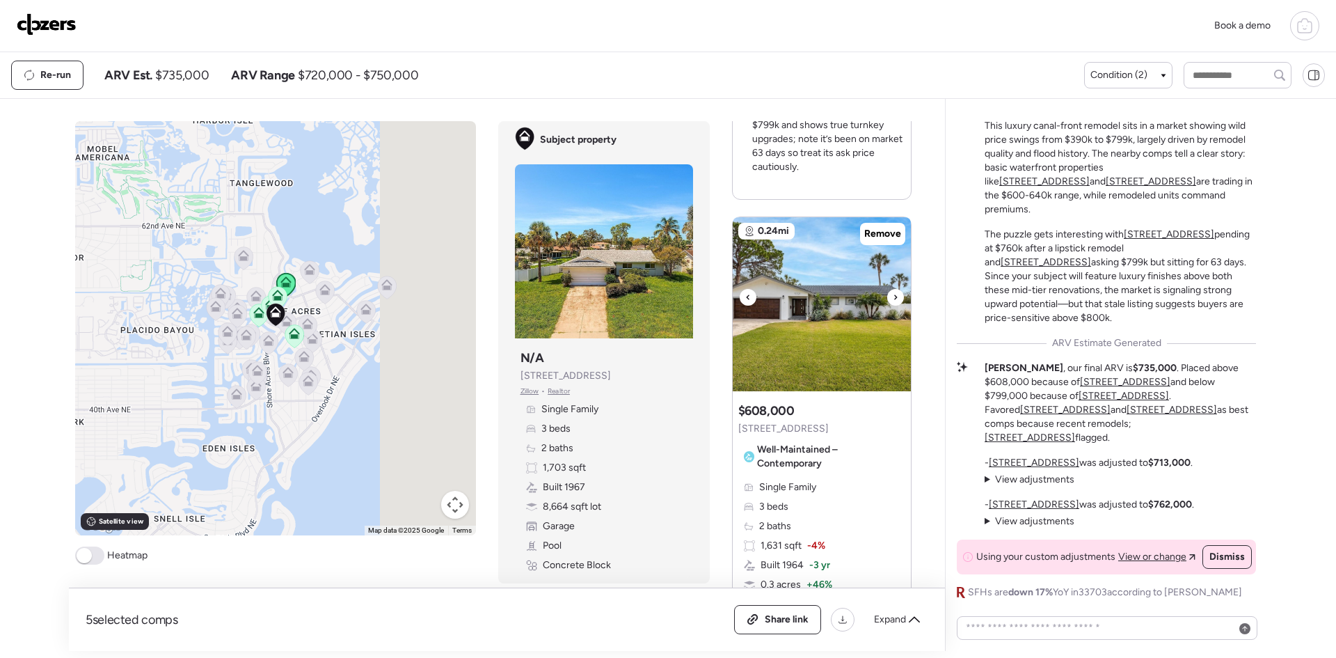
click at [887, 289] on div at bounding box center [895, 297] width 17 height 17
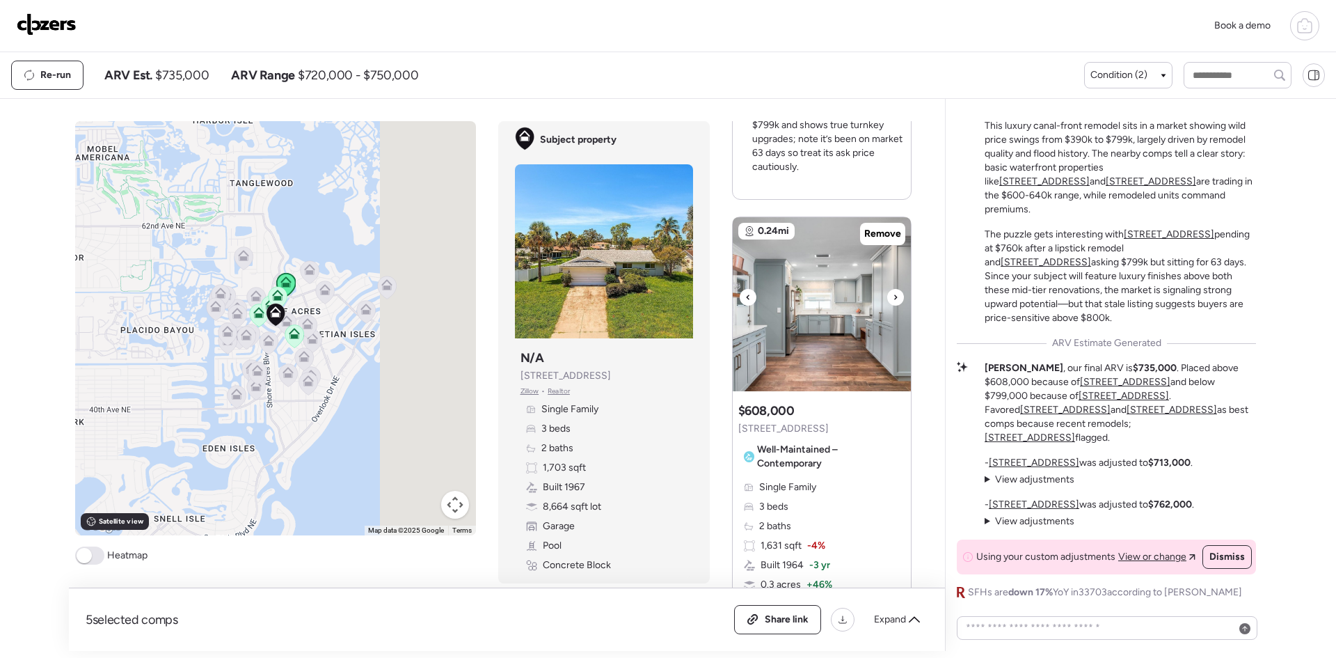
click at [887, 289] on div at bounding box center [895, 297] width 17 height 17
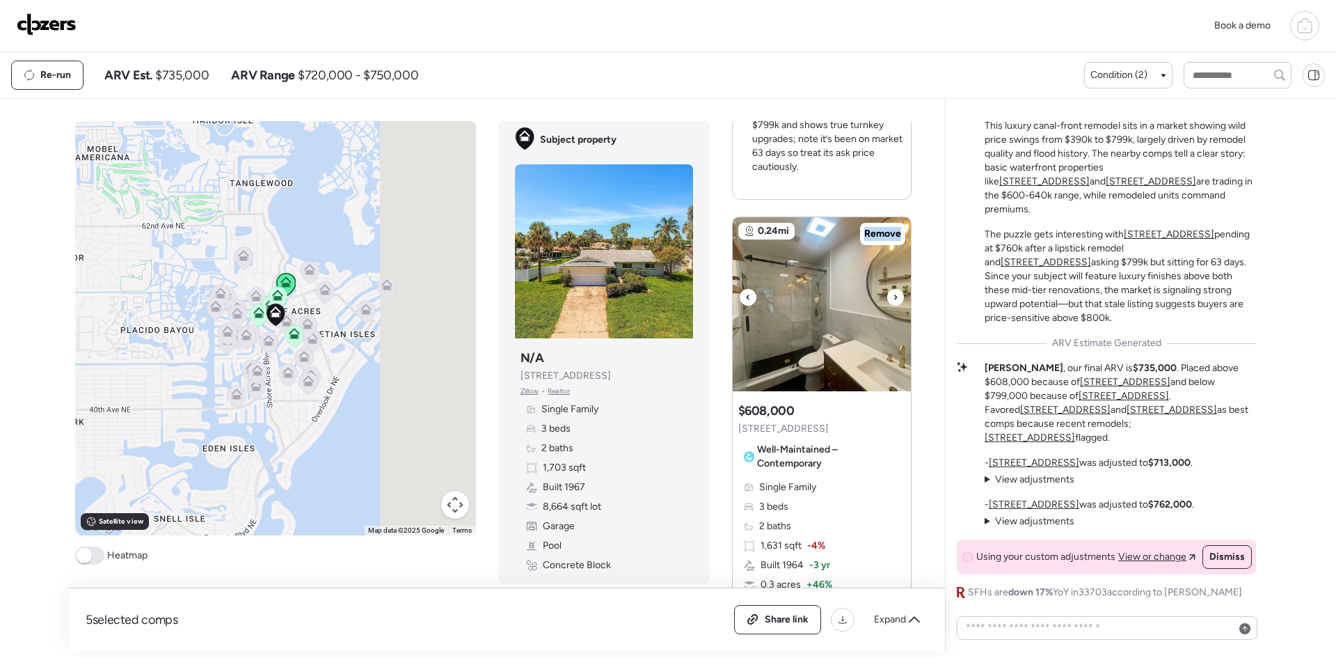
click at [887, 289] on div at bounding box center [895, 297] width 17 height 17
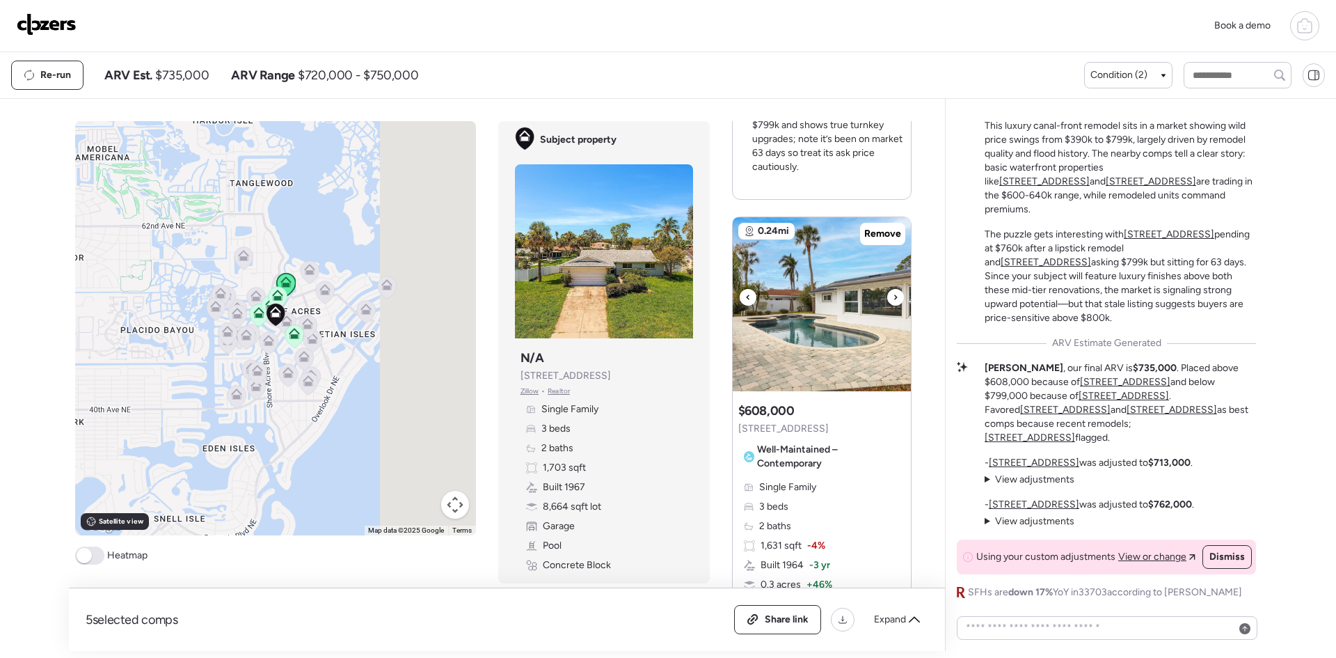
click at [887, 289] on div at bounding box center [895, 297] width 17 height 17
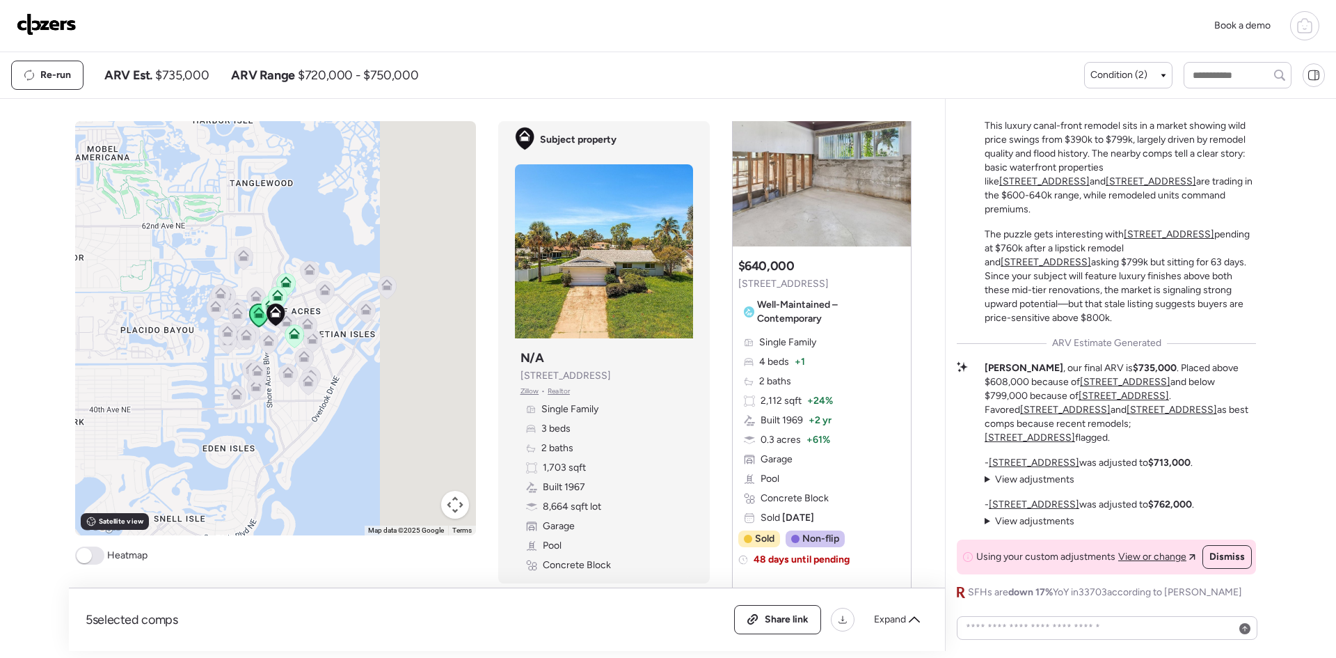
scroll to position [0, 0]
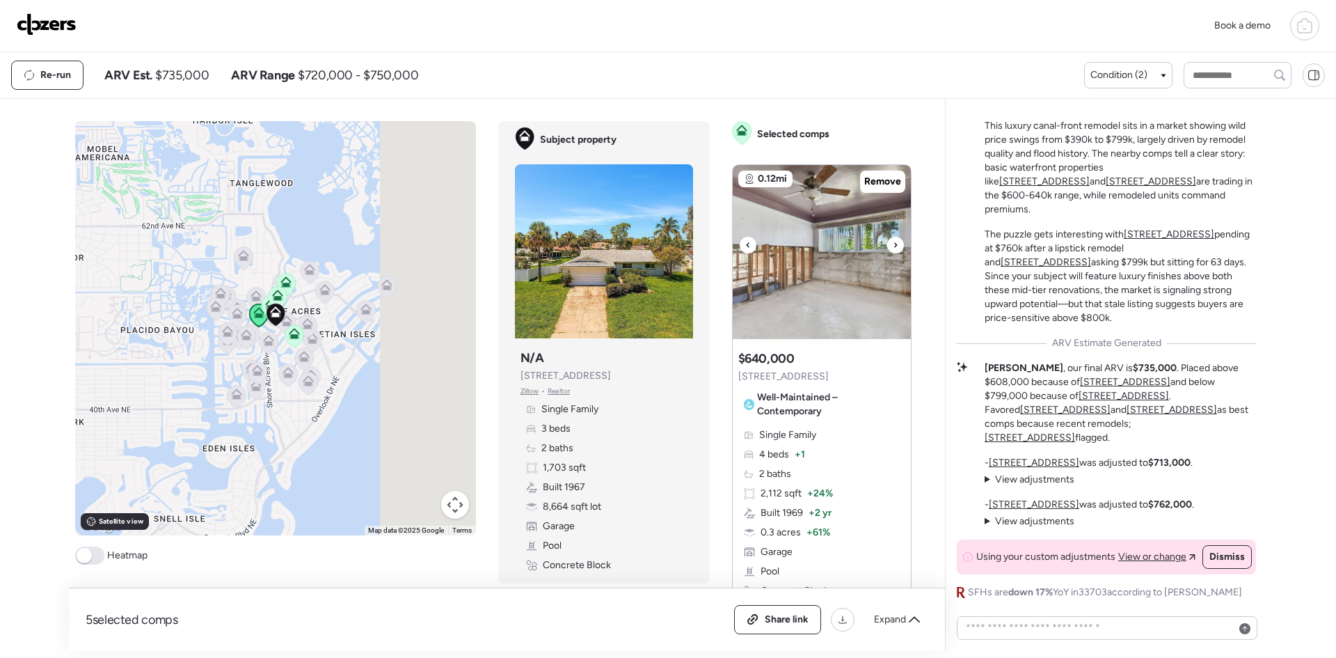
click at [893, 241] on icon at bounding box center [896, 245] width 6 height 17
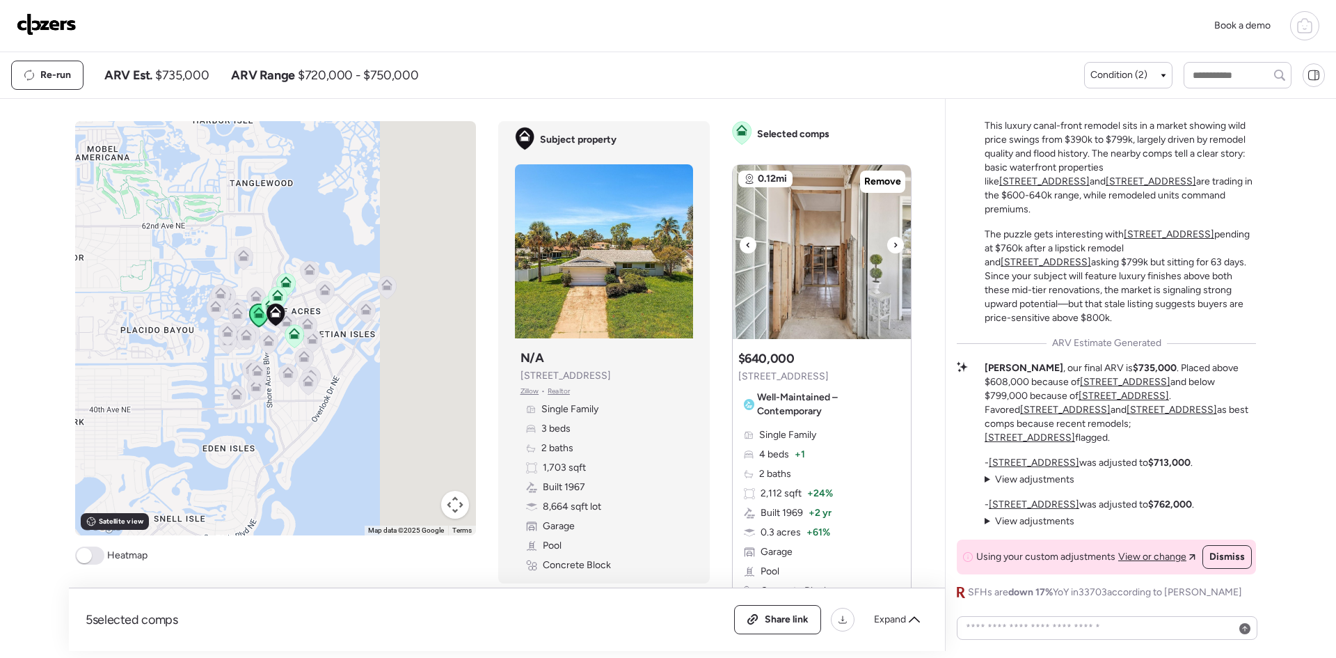
click at [893, 241] on icon at bounding box center [896, 245] width 6 height 17
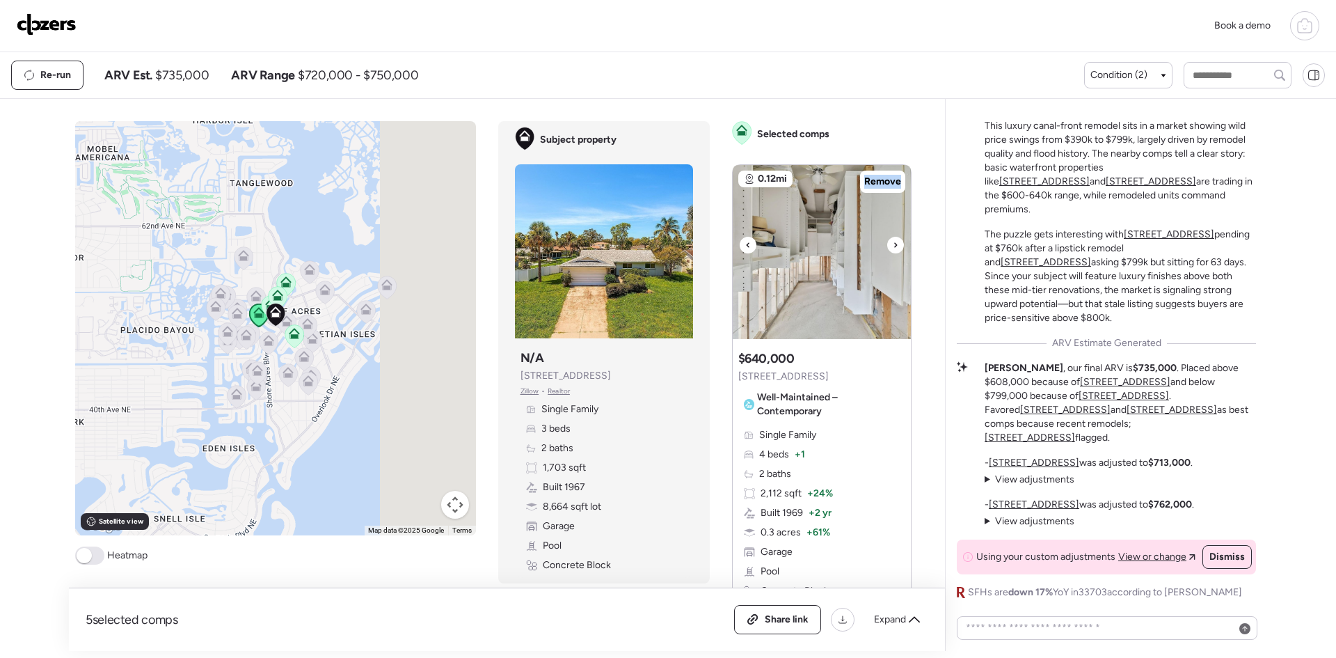
click at [893, 241] on icon at bounding box center [896, 245] width 6 height 17
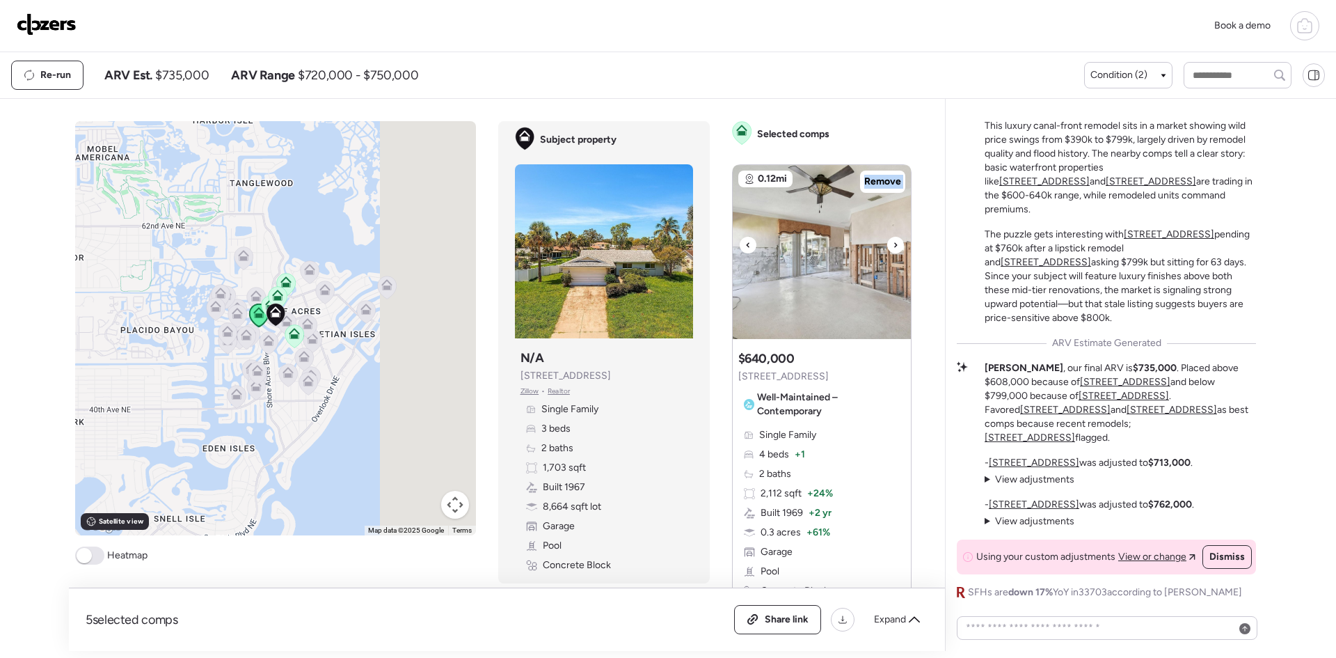
click at [893, 241] on icon at bounding box center [896, 245] width 6 height 17
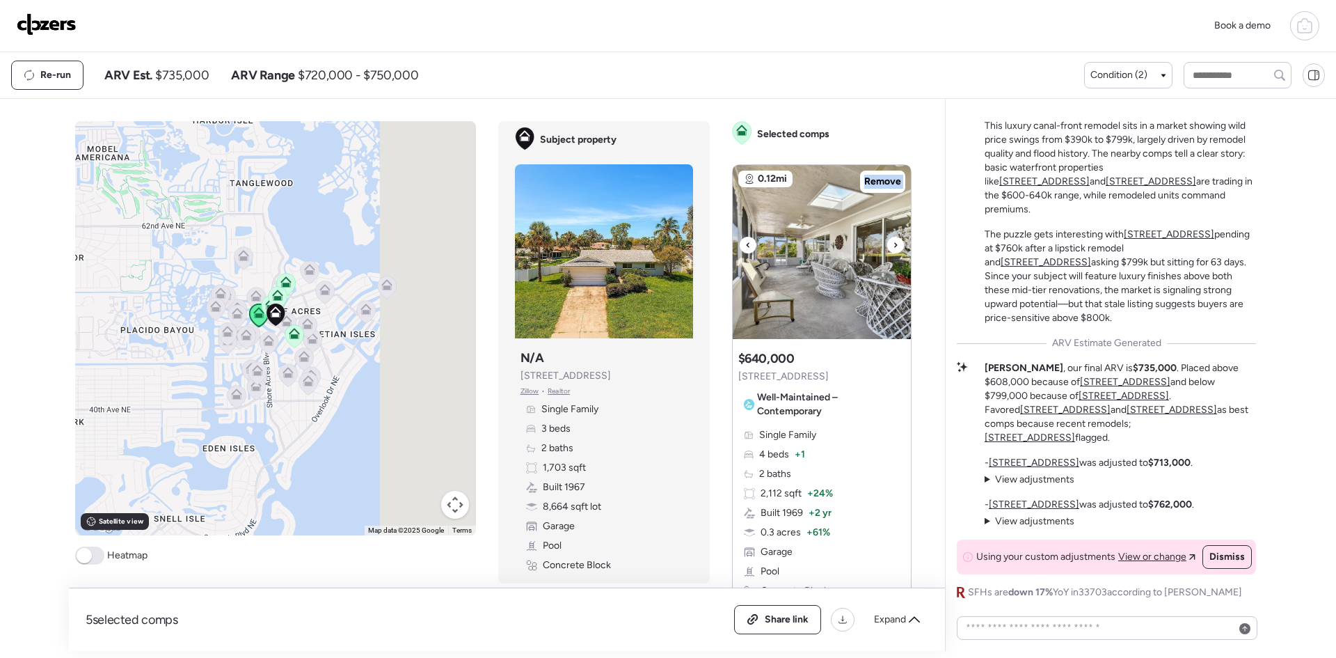
click at [893, 241] on icon at bounding box center [896, 245] width 6 height 17
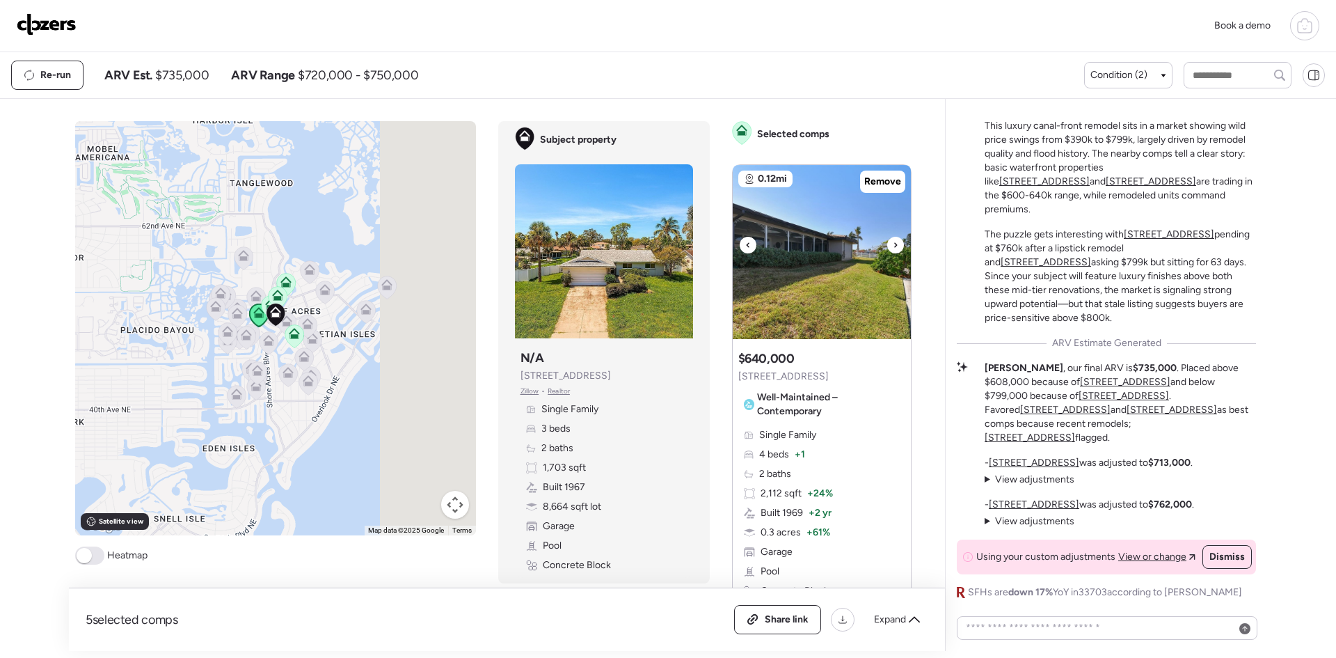
click at [893, 241] on icon at bounding box center [896, 245] width 6 height 17
